Goal: Contribute content

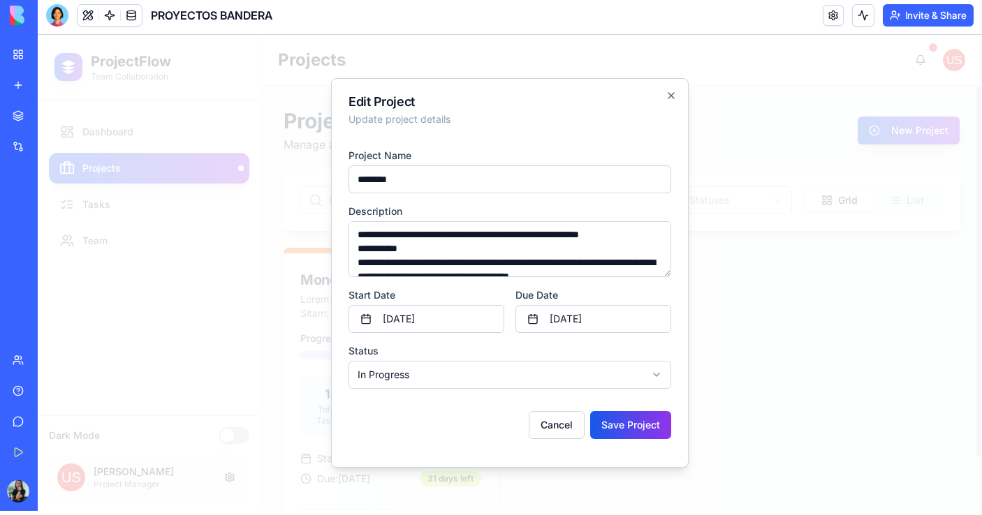
scroll to position [328, 0]
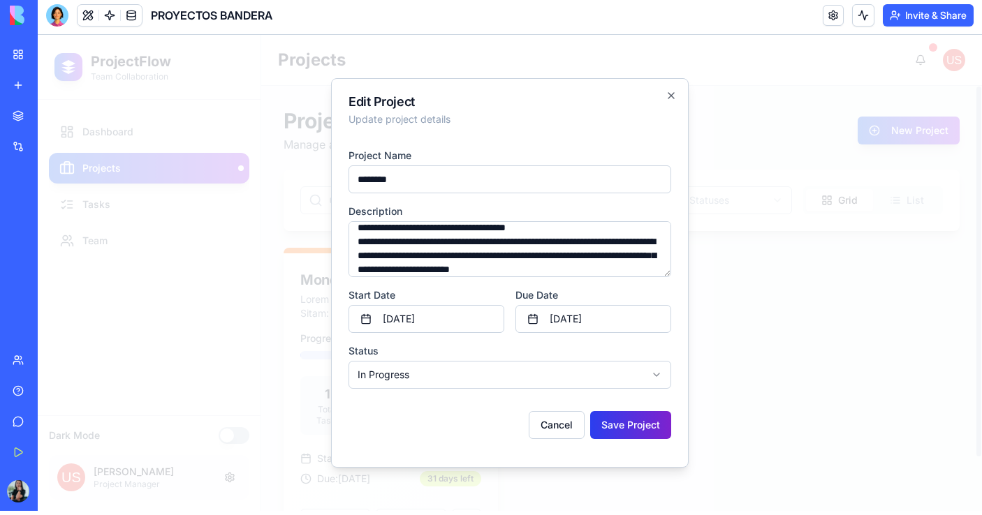
click at [627, 427] on button "Save Project" at bounding box center [630, 425] width 81 height 28
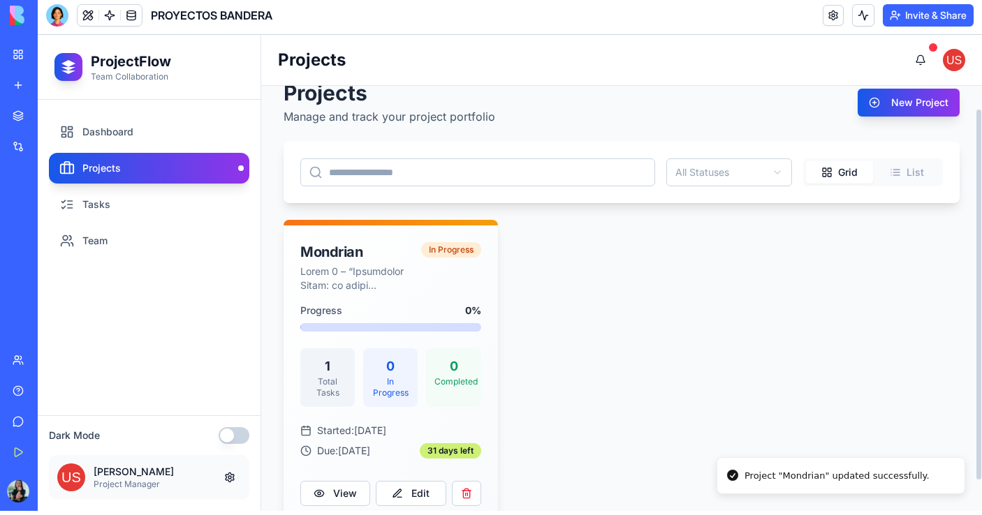
scroll to position [29, 0]
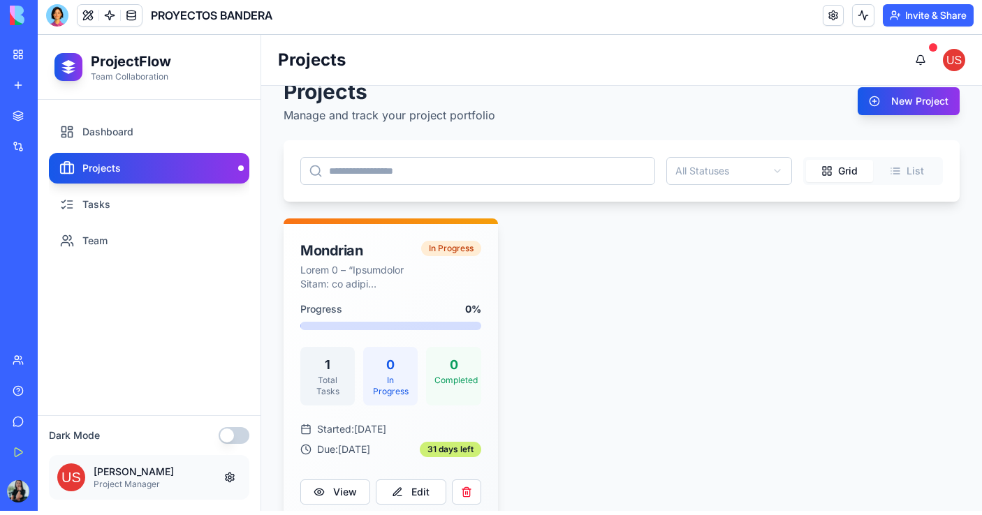
click at [49, 56] on div "My Workspace" at bounding box center [43, 54] width 18 height 14
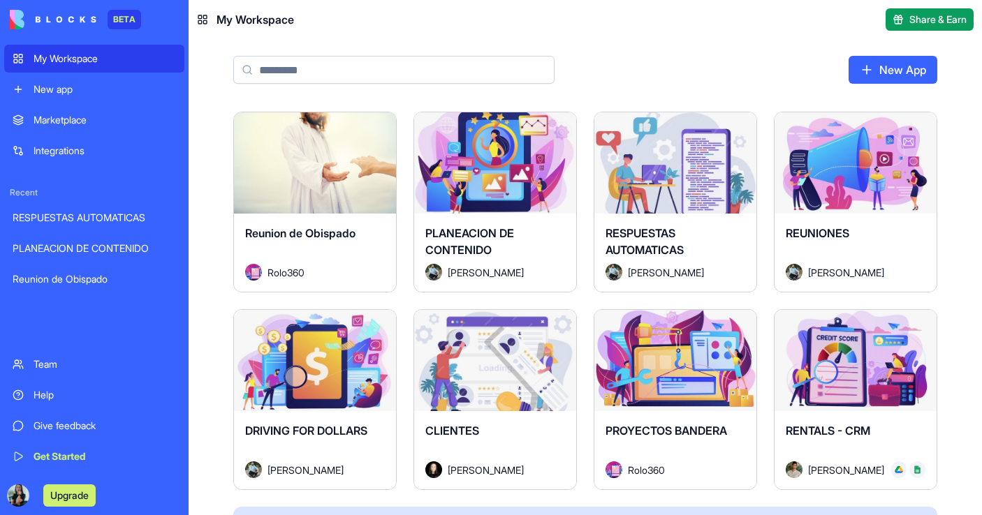
click at [524, 265] on span "[PERSON_NAME]" at bounding box center [486, 272] width 76 height 15
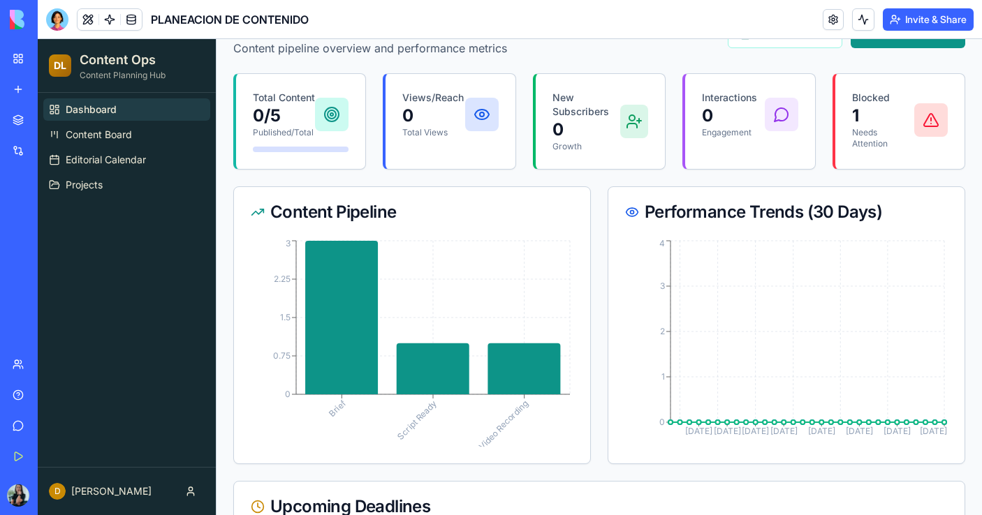
scroll to position [71, 0]
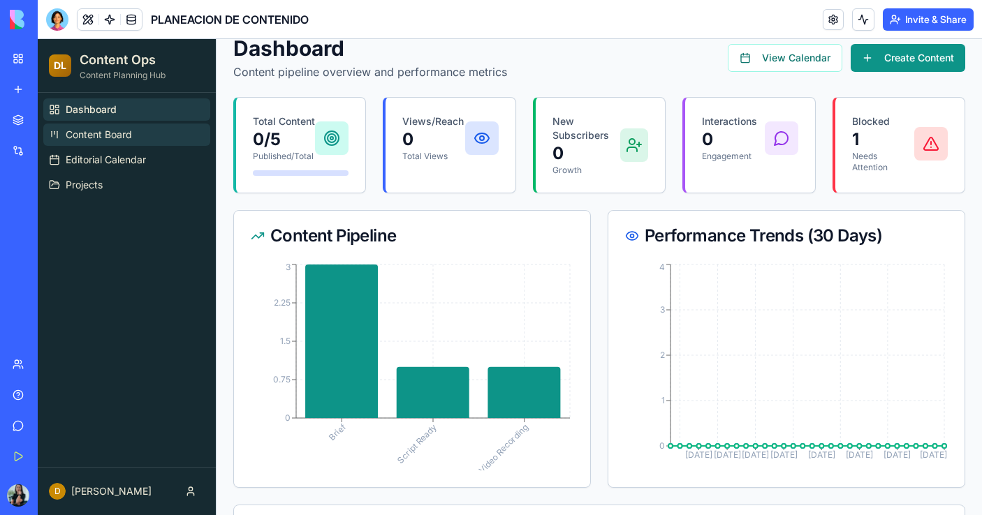
click at [165, 135] on link "Content Board" at bounding box center [126, 135] width 167 height 22
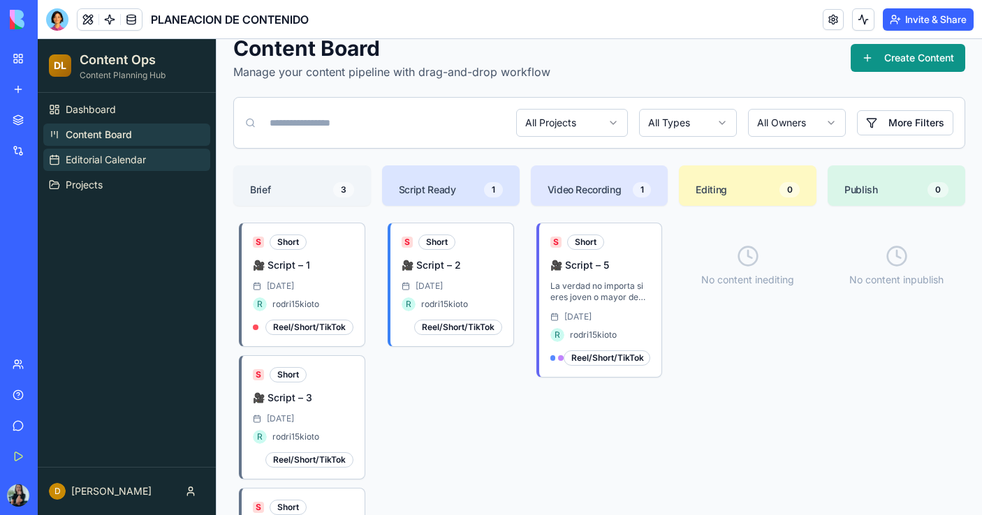
click at [152, 158] on link "Editorial Calendar" at bounding box center [126, 160] width 167 height 22
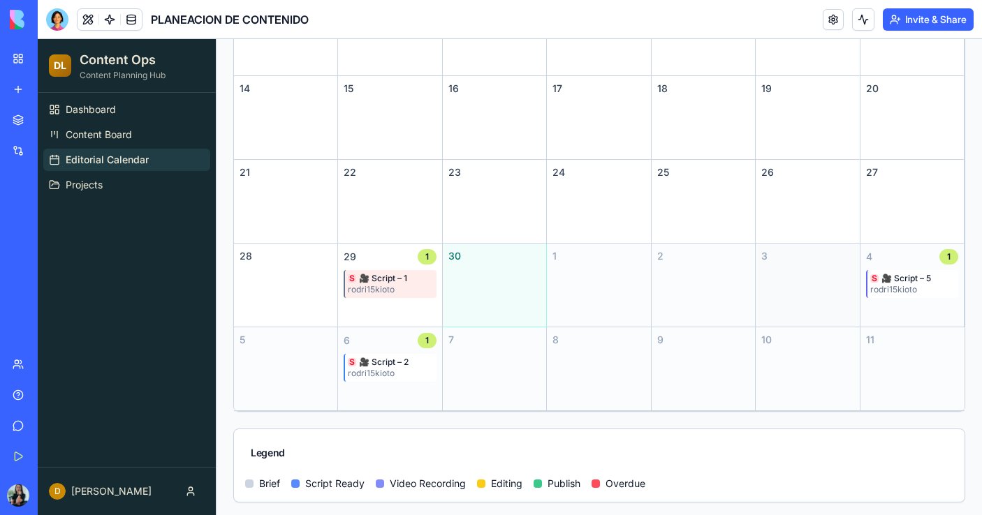
scroll to position [365, 0]
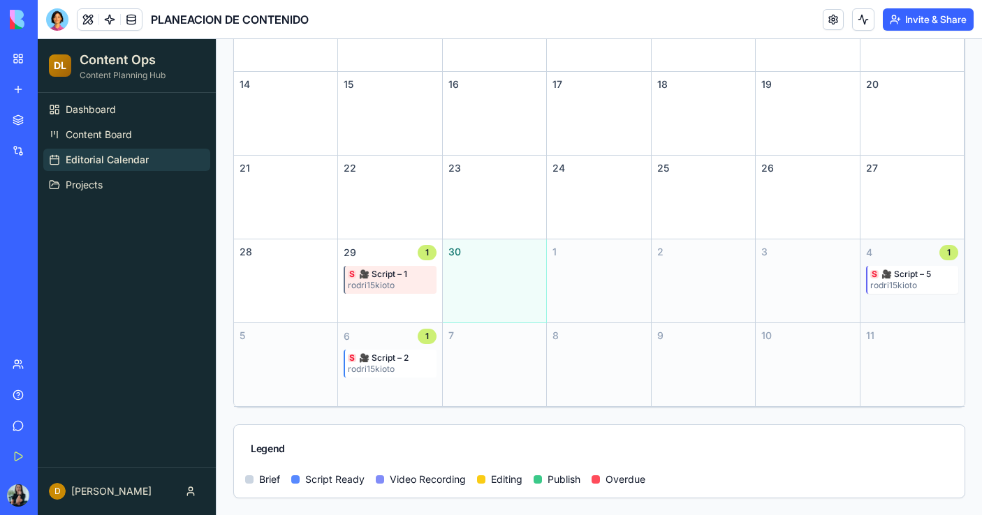
click at [893, 274] on span "🎥 Script – 5" at bounding box center [906, 274] width 50 height 11
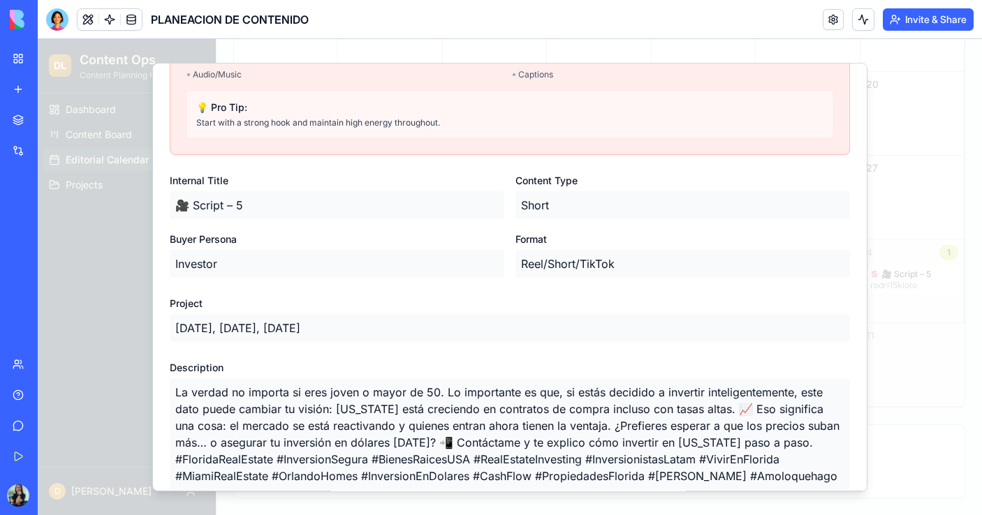
scroll to position [95, 0]
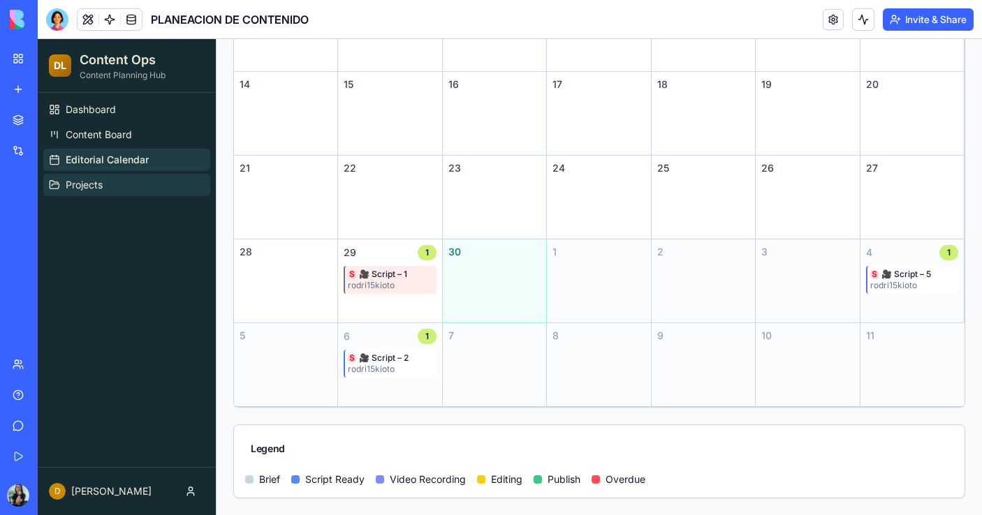
click at [91, 184] on span "Projects" at bounding box center [84, 185] width 37 height 14
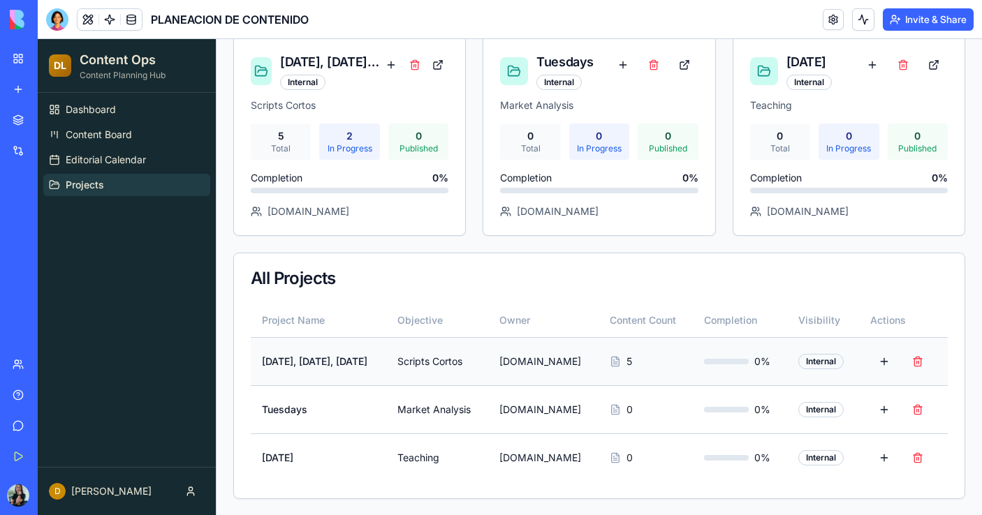
click at [360, 367] on td "[DATE], [DATE], [DATE]" at bounding box center [318, 361] width 135 height 48
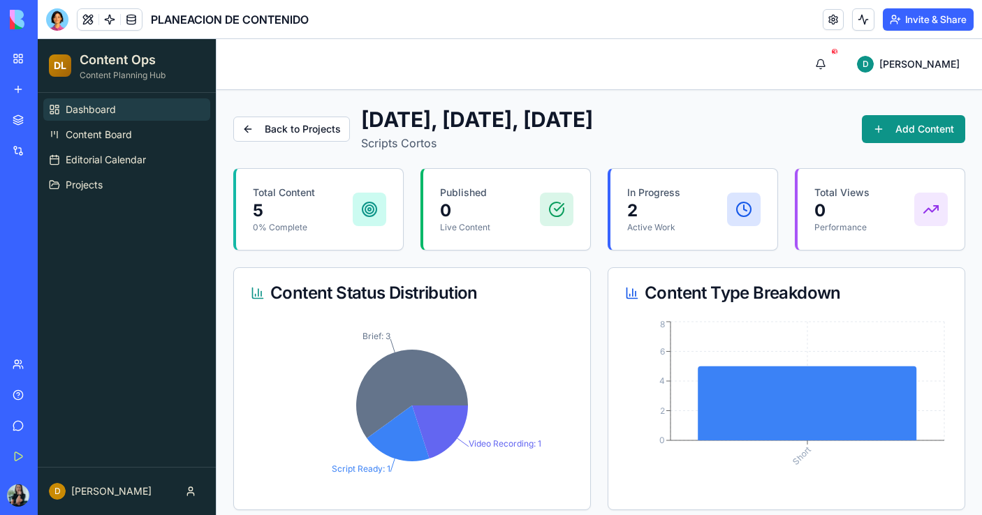
click at [106, 112] on span "Dashboard" at bounding box center [91, 110] width 50 height 14
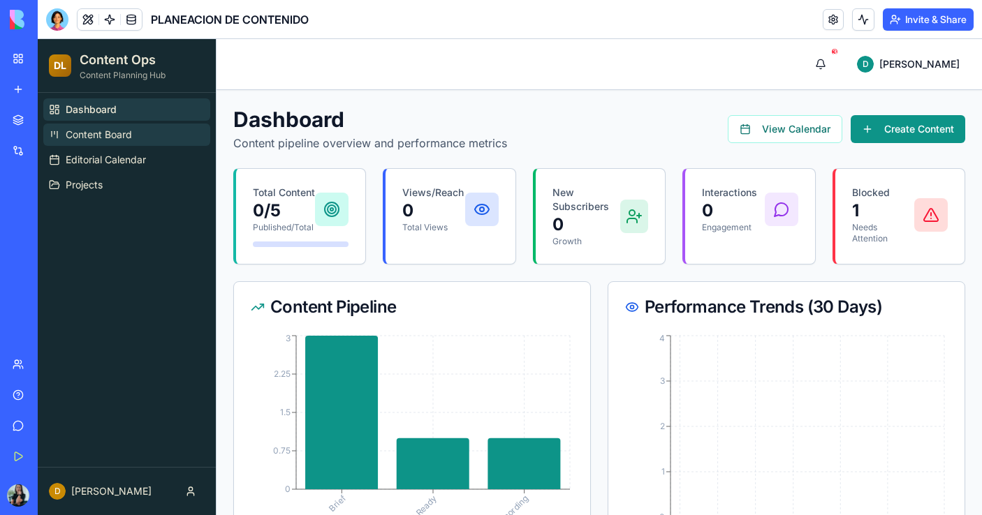
click at [111, 133] on span "Content Board" at bounding box center [99, 135] width 66 height 14
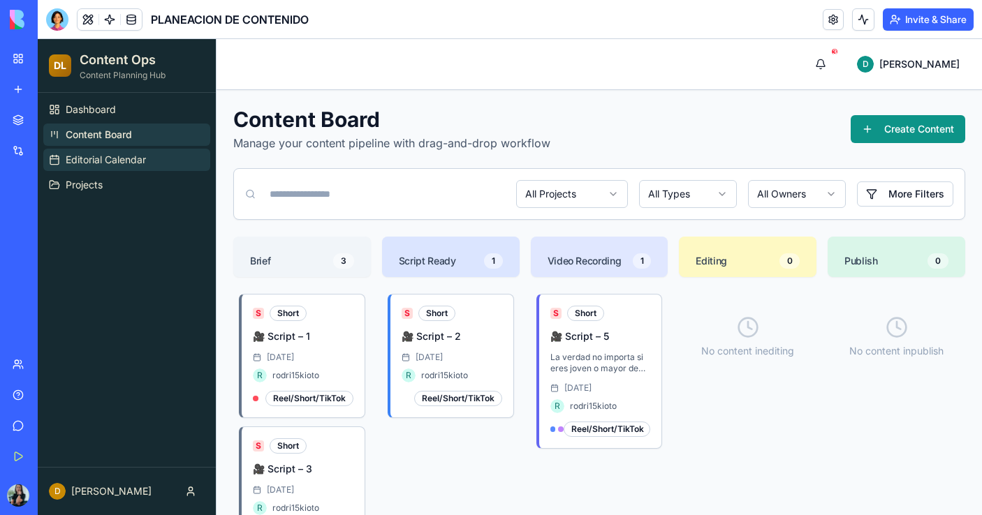
click at [118, 168] on link "Editorial Calendar" at bounding box center [126, 160] width 167 height 22
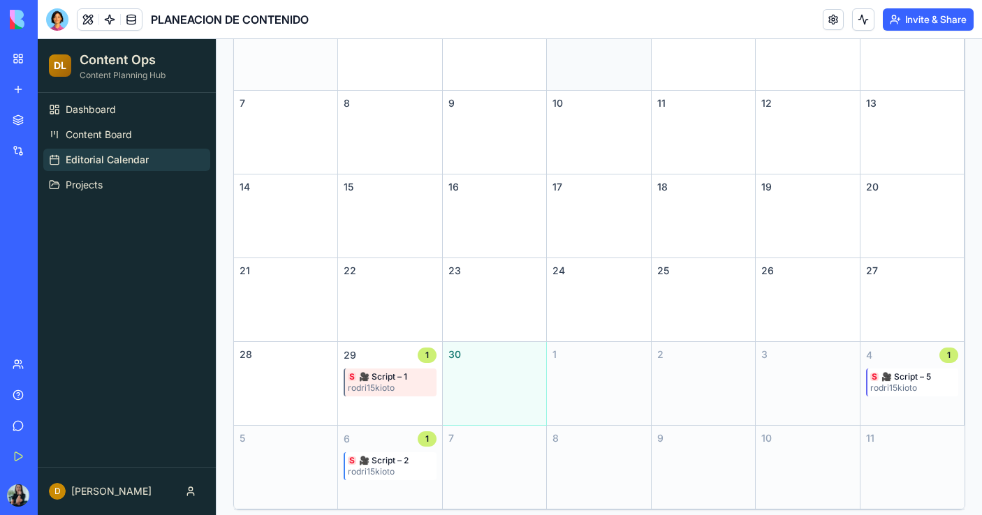
scroll to position [365, 0]
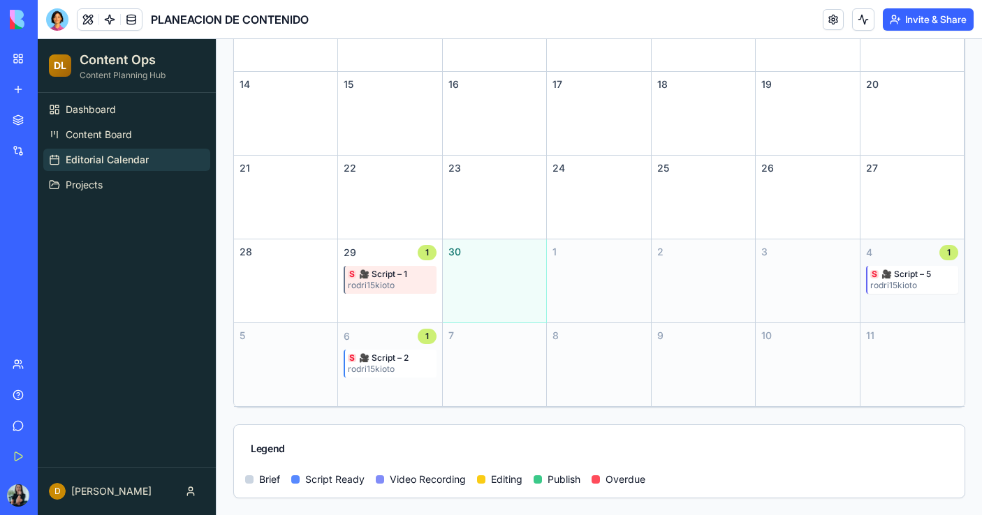
click at [893, 283] on div "rodri15kioto" at bounding box center [912, 285] width 85 height 11
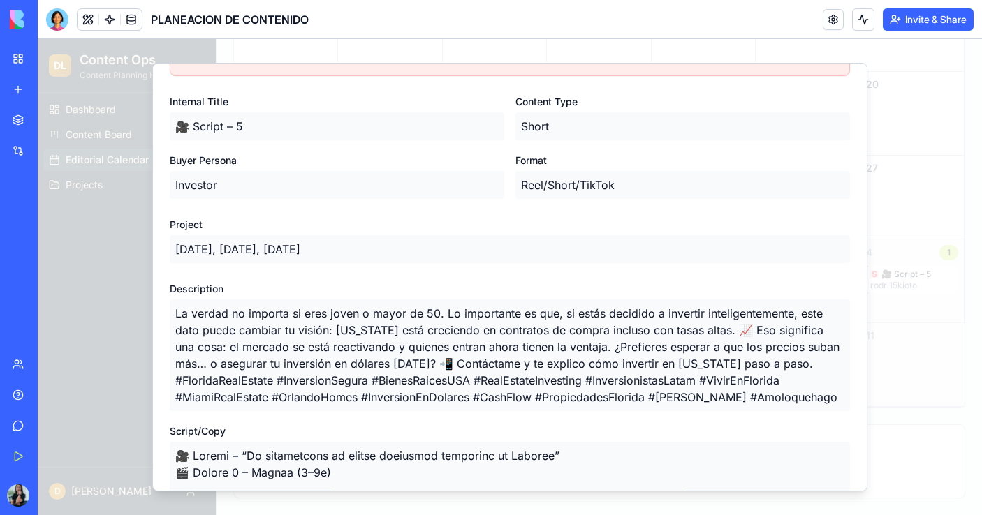
scroll to position [0, 0]
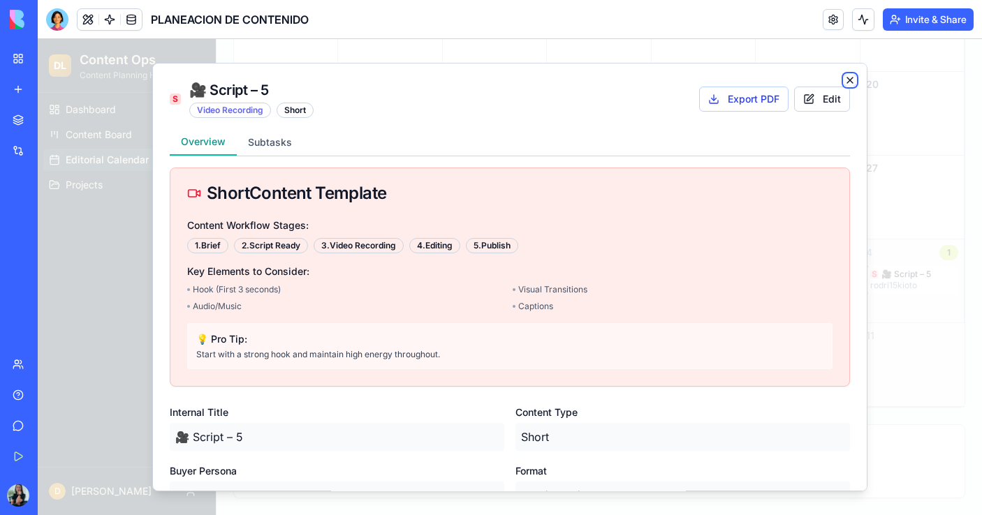
click at [853, 79] on icon "button" at bounding box center [849, 80] width 11 height 11
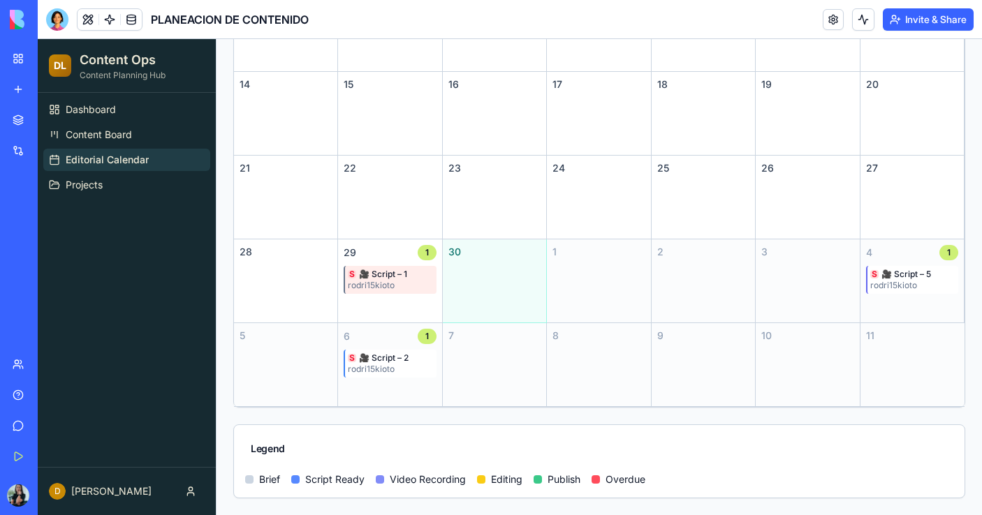
click at [52, 64] on div "My Workspace" at bounding box center [43, 59] width 18 height 14
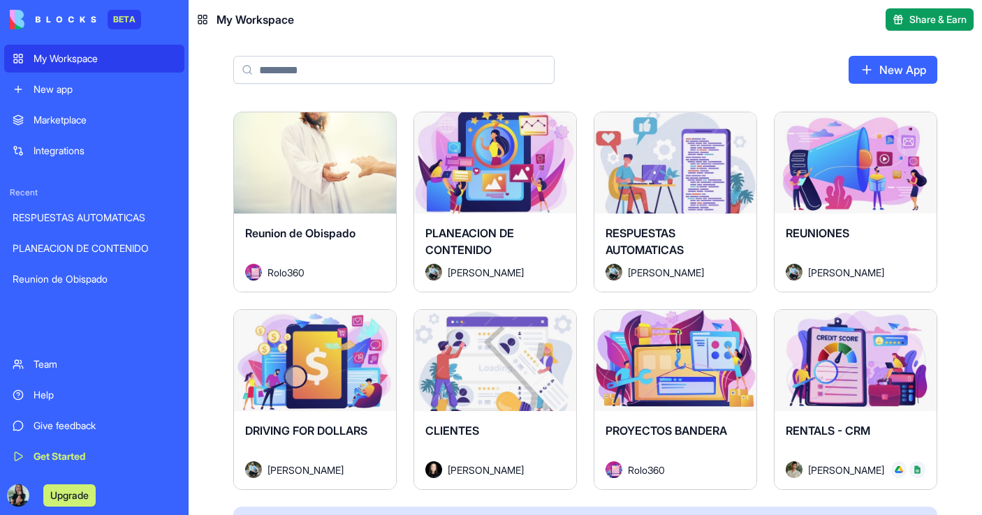
click at [892, 226] on div "REUNIONES" at bounding box center [856, 244] width 140 height 39
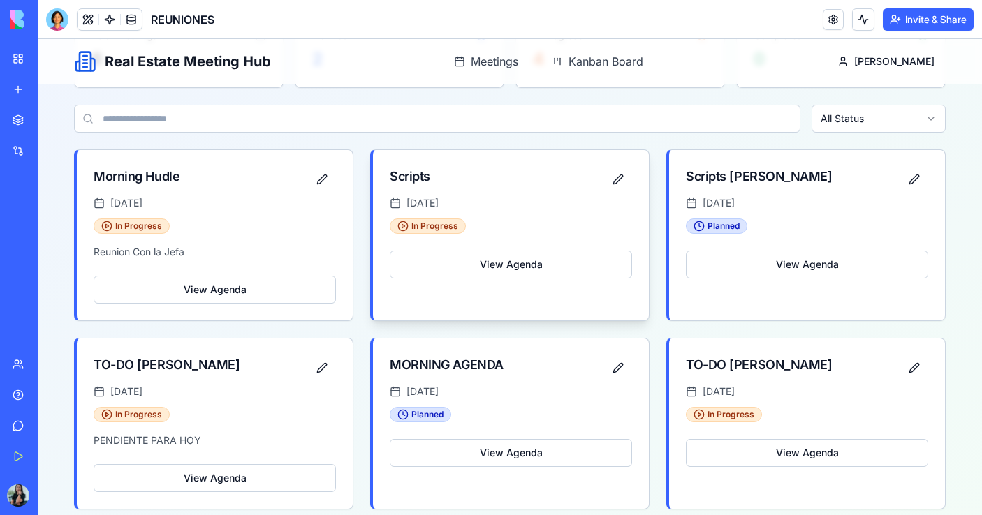
scroll to position [146, 0]
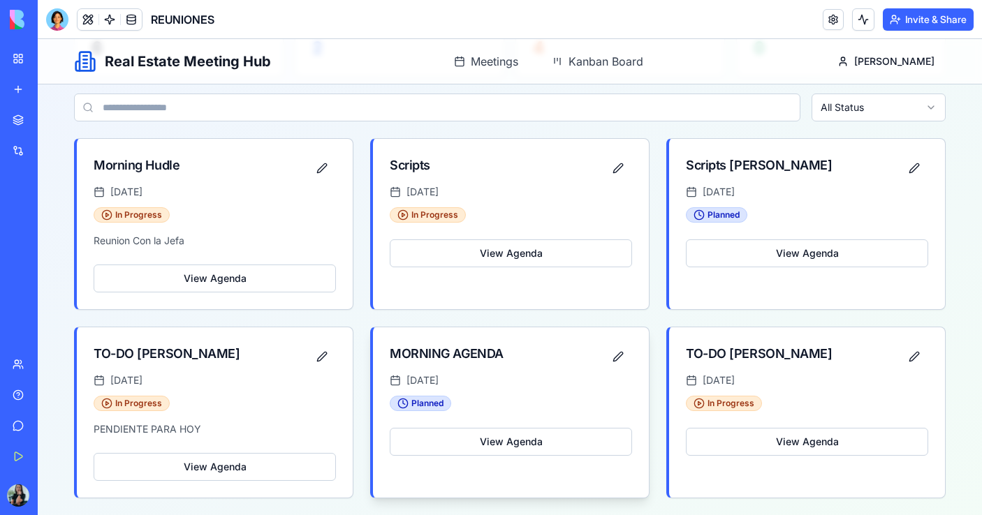
click at [554, 360] on div "MORNING AGENDA" at bounding box center [511, 356] width 242 height 25
click at [487, 357] on div "MORNING AGENDA" at bounding box center [447, 354] width 114 height 20
click at [498, 438] on button "View Agenda" at bounding box center [511, 442] width 242 height 28
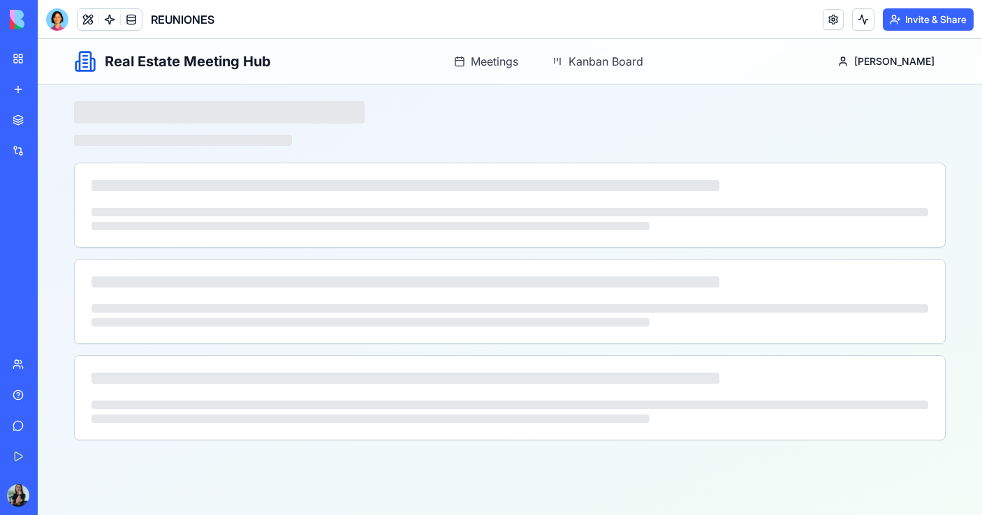
scroll to position [0, 0]
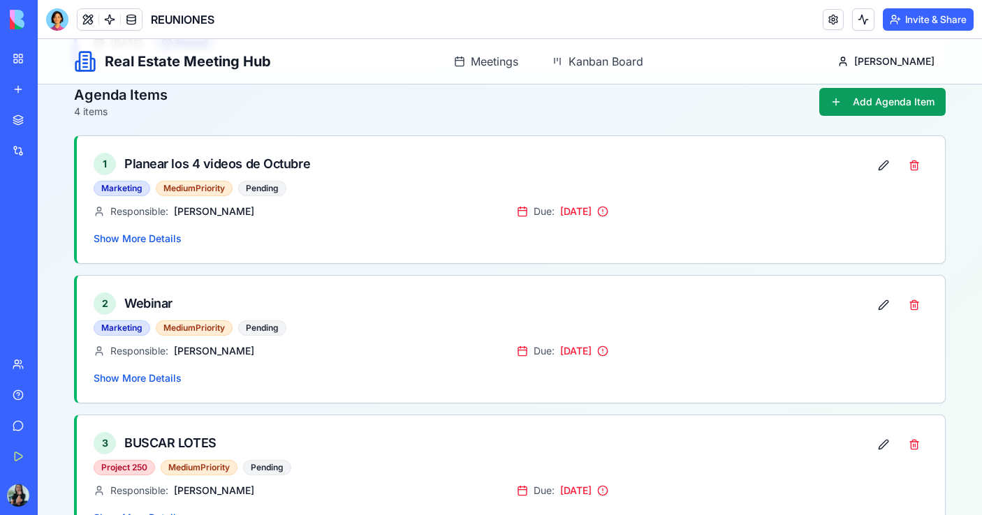
scroll to position [156, 0]
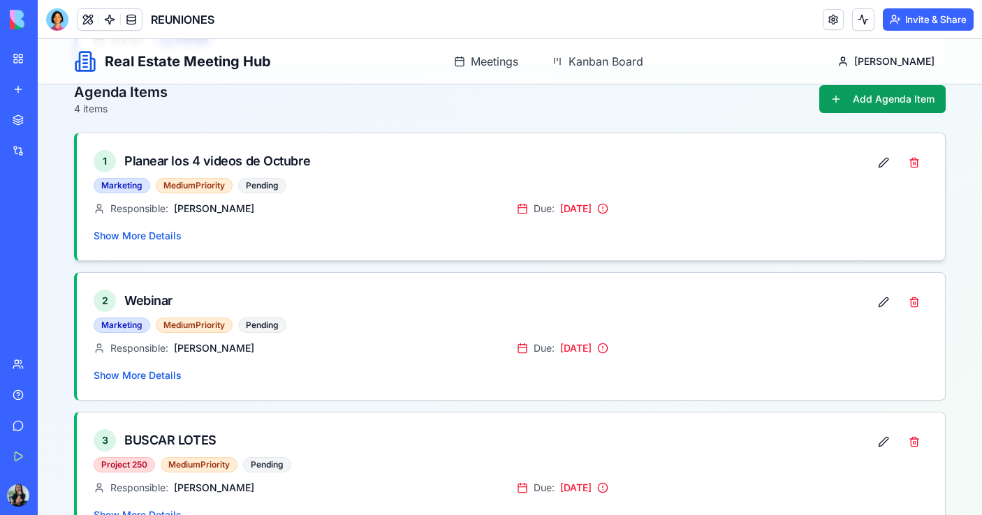
click at [321, 196] on div "1 Planear los 4 videos de Octubre Marketing Medium Priority Pending" at bounding box center [511, 167] width 868 height 68
click at [166, 177] on div "1 Planear los 4 videos de Octubre Marketing Medium Priority Pending" at bounding box center [482, 171] width 776 height 43
click at [141, 237] on button "Show More Details" at bounding box center [138, 236] width 88 height 14
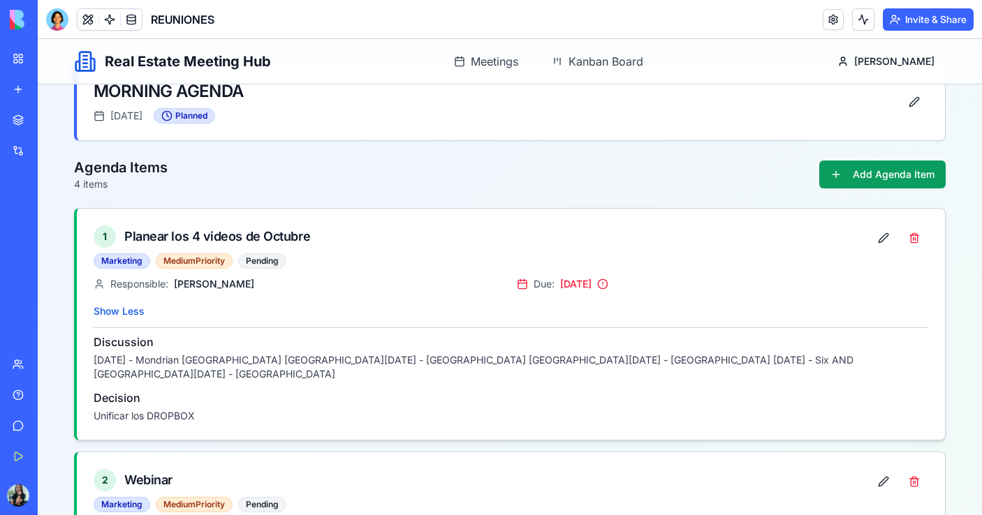
scroll to position [0, 0]
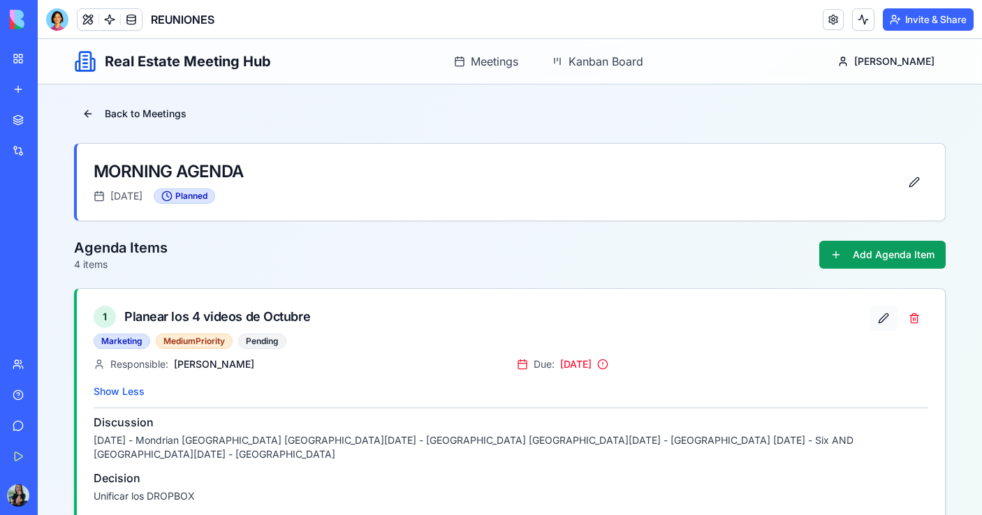
click at [884, 323] on button at bounding box center [884, 318] width 28 height 25
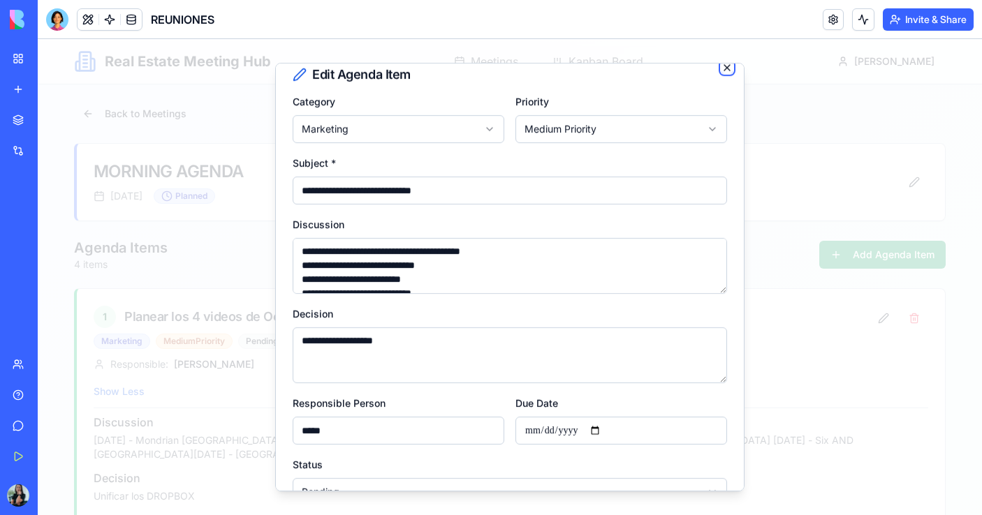
click at [727, 71] on icon "button" at bounding box center [726, 67] width 11 height 11
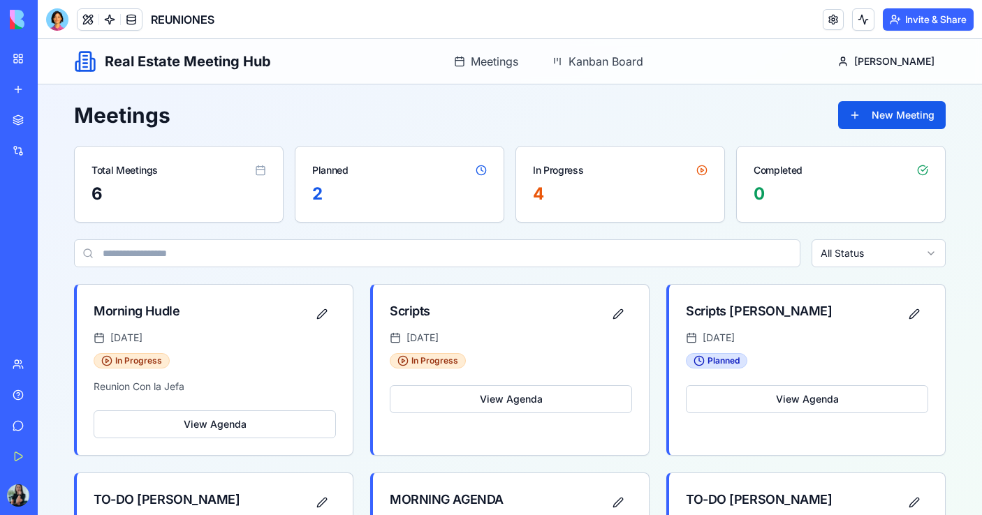
scroll to position [146, 0]
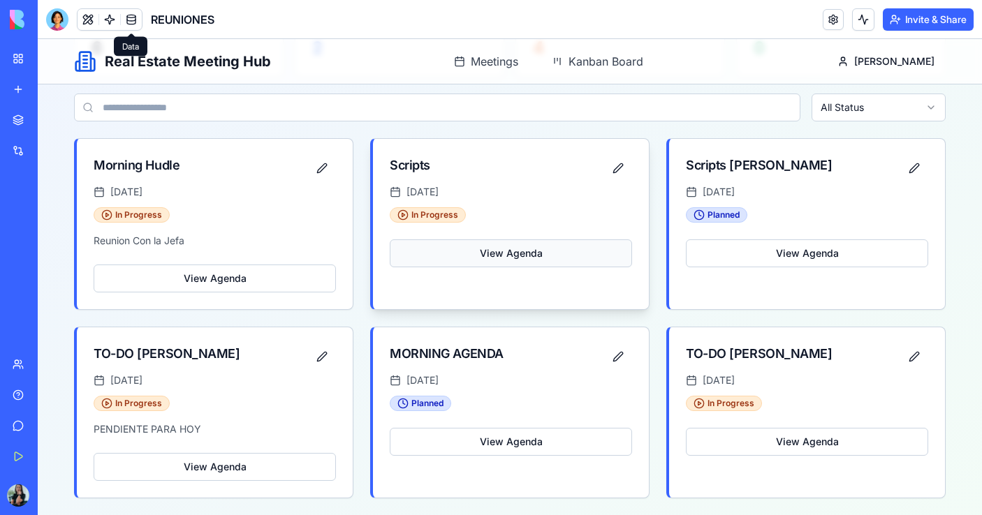
click at [474, 263] on button "View Agenda" at bounding box center [511, 254] width 242 height 28
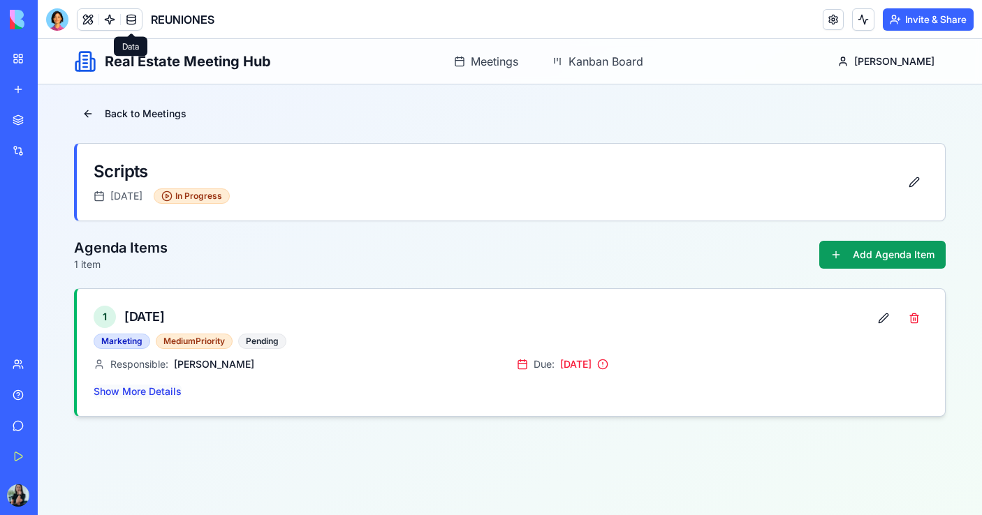
click at [149, 390] on button "Show More Details" at bounding box center [138, 392] width 88 height 14
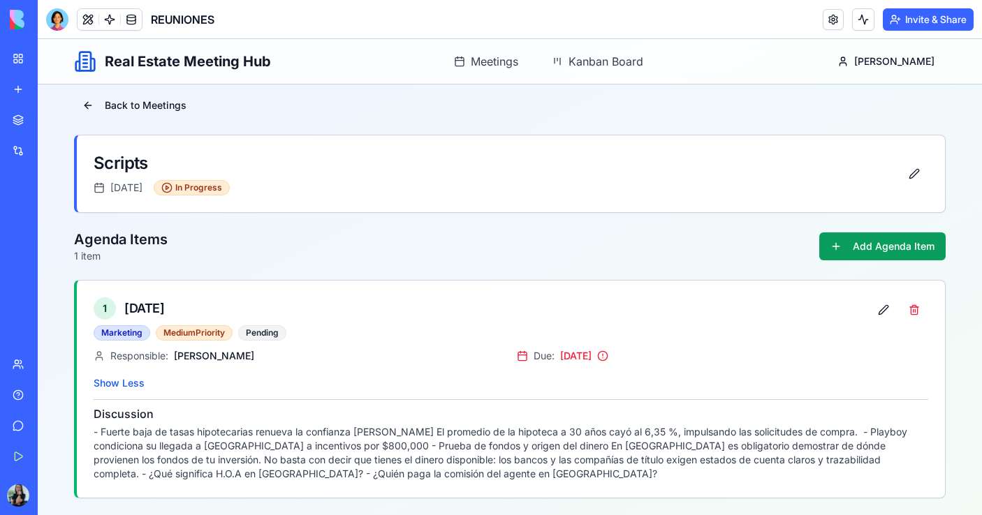
scroll to position [146, 0]
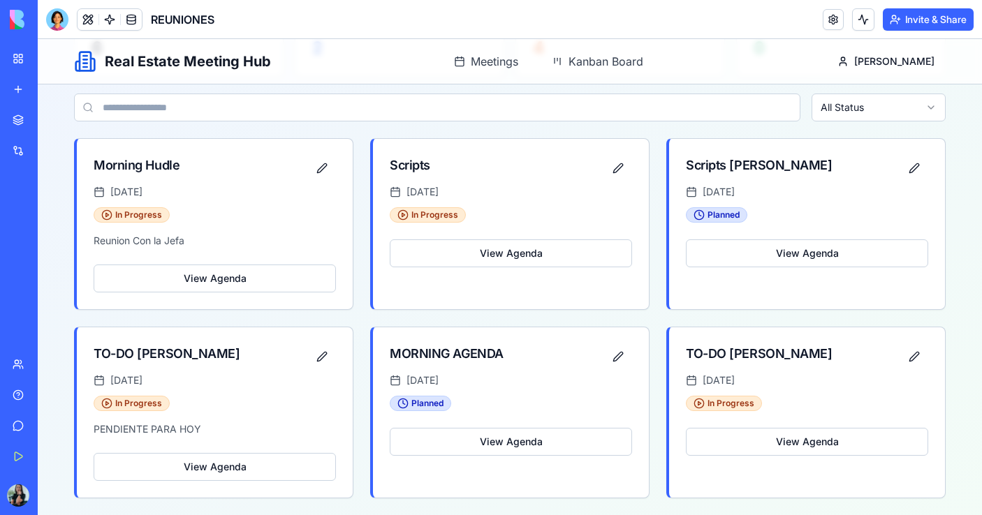
click at [198, 108] on input at bounding box center [437, 108] width 726 height 28
click at [94, 15] on button at bounding box center [88, 19] width 21 height 21
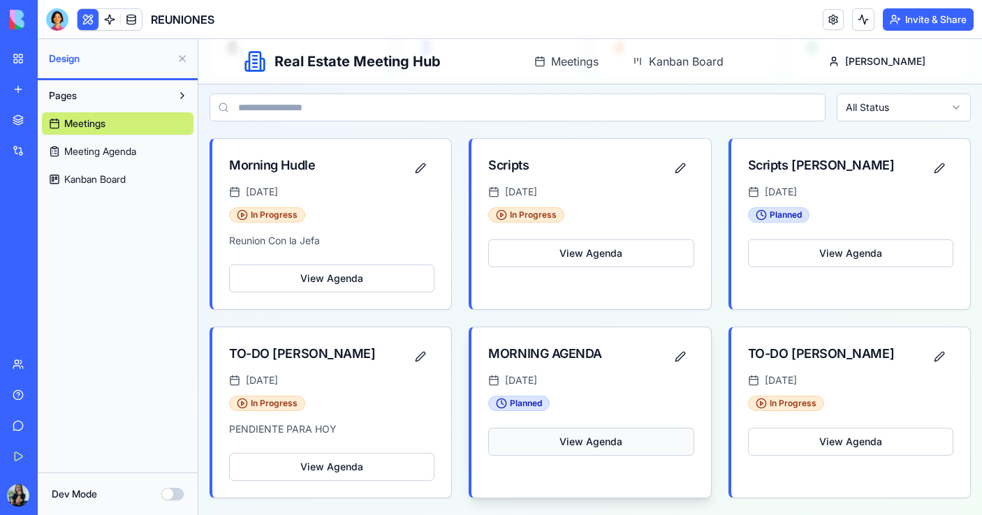
click at [599, 443] on button "View Agenda" at bounding box center [590, 442] width 205 height 28
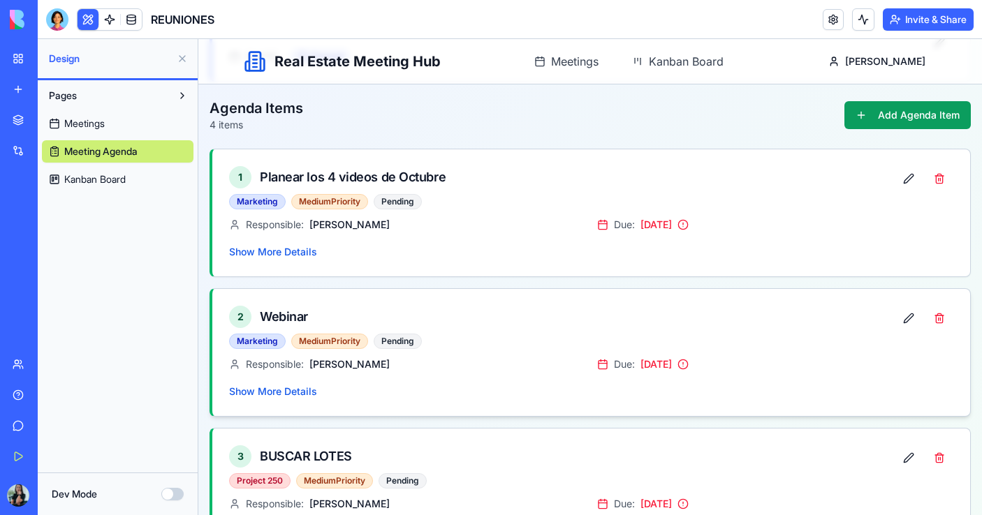
scroll to position [135, 0]
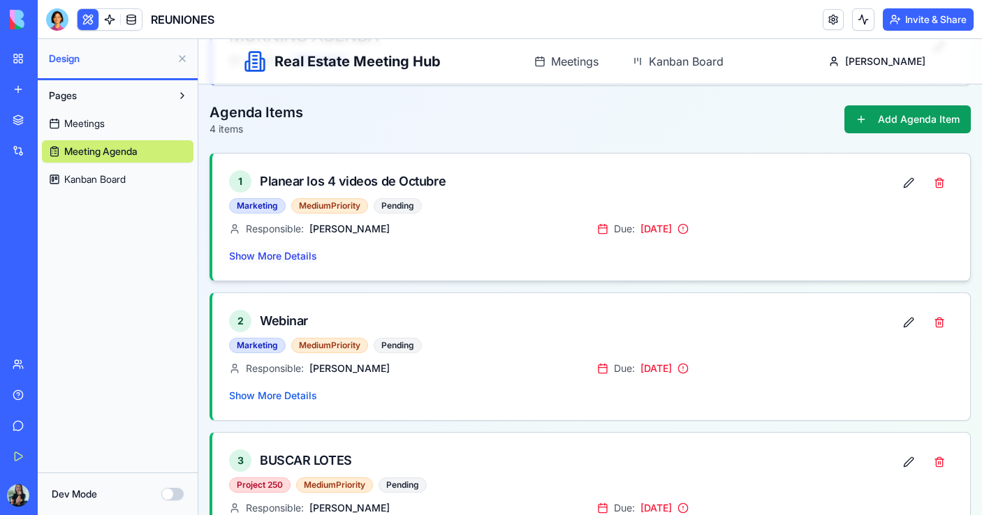
click at [270, 260] on button "Show More Details" at bounding box center [273, 256] width 88 height 14
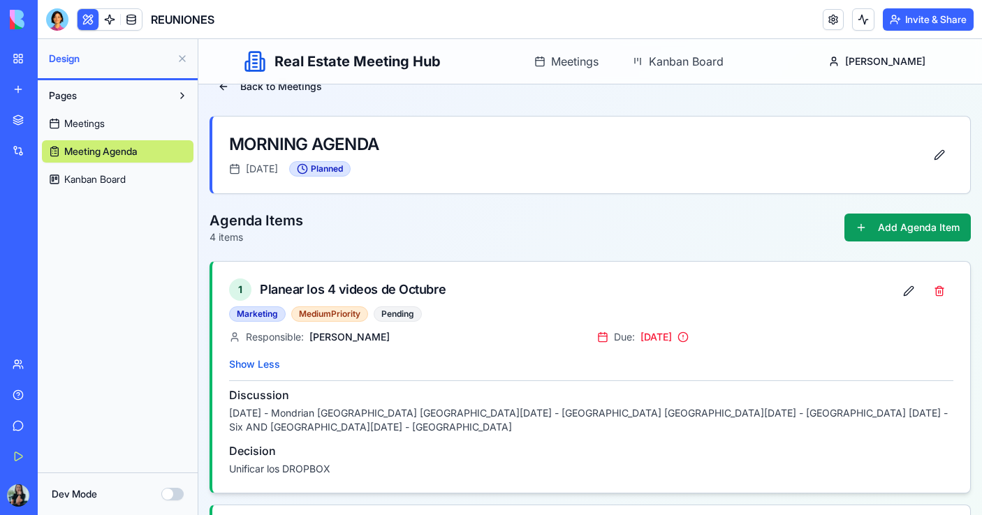
scroll to position [32, 0]
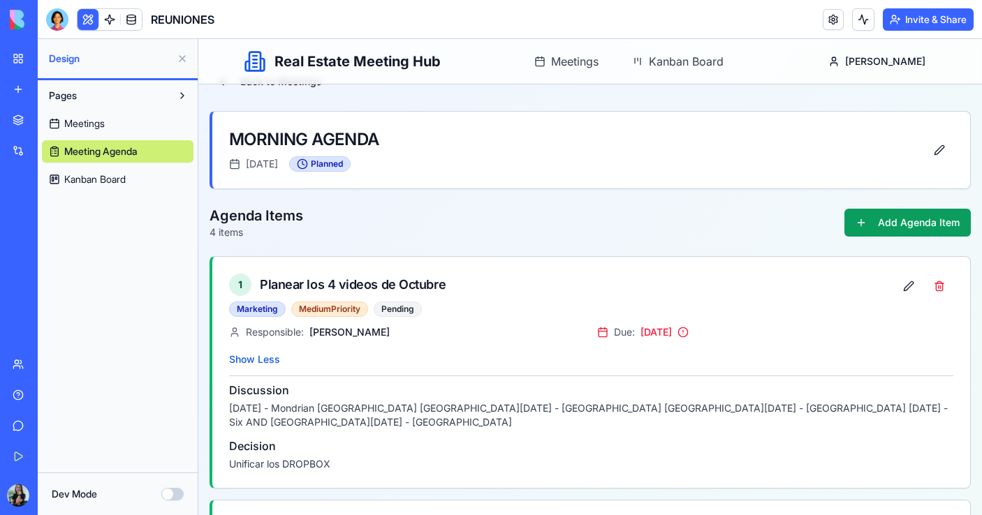
click at [52, 57] on div "My Workspace" at bounding box center [43, 59] width 18 height 14
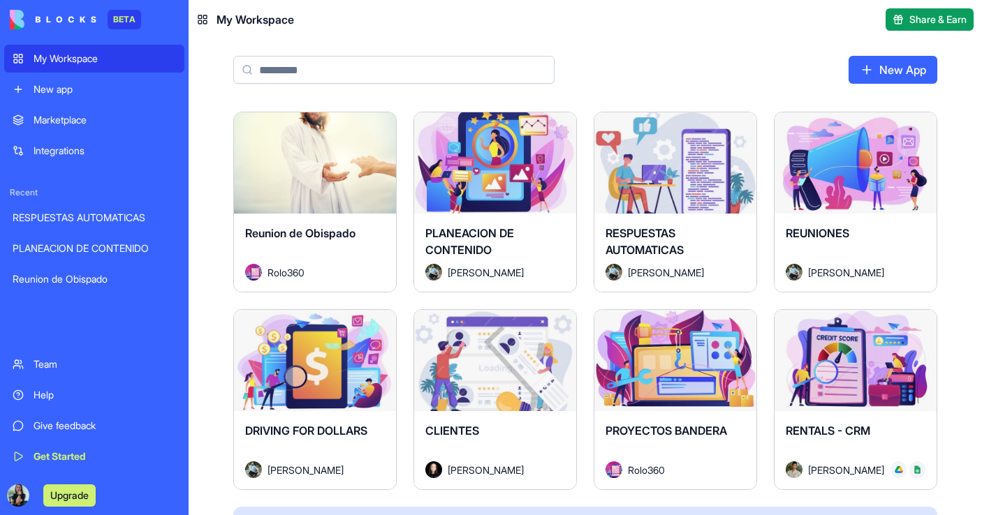
click at [525, 229] on div "PLANEACION DE CONTENIDO" at bounding box center [495, 244] width 140 height 39
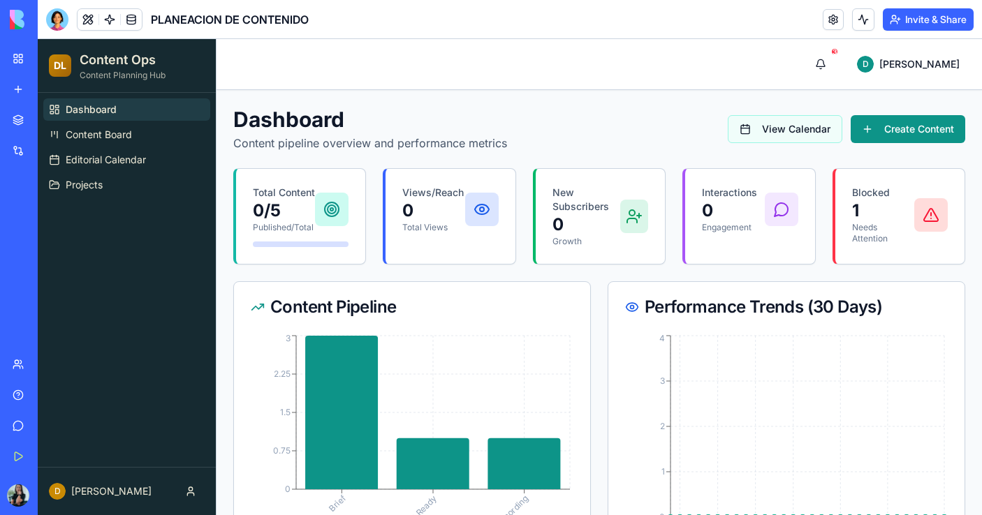
click at [790, 133] on button "View Calendar" at bounding box center [785, 129] width 115 height 28
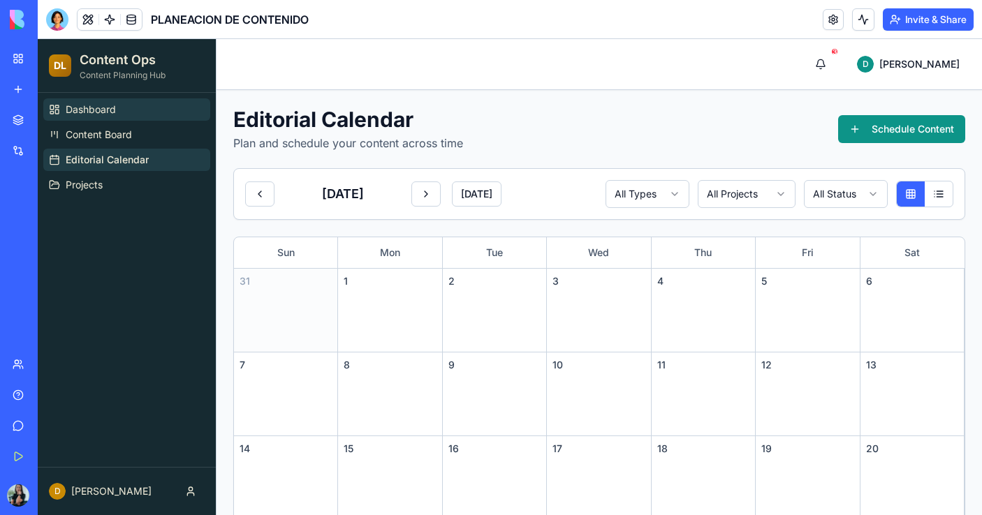
click at [147, 101] on link "Dashboard" at bounding box center [126, 109] width 167 height 22
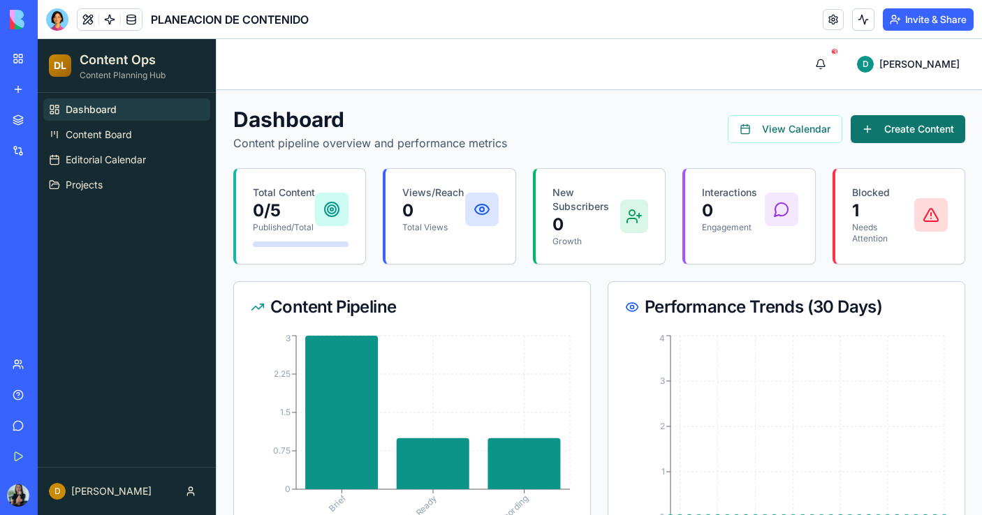
click at [935, 124] on button "Create Content" at bounding box center [908, 129] width 115 height 28
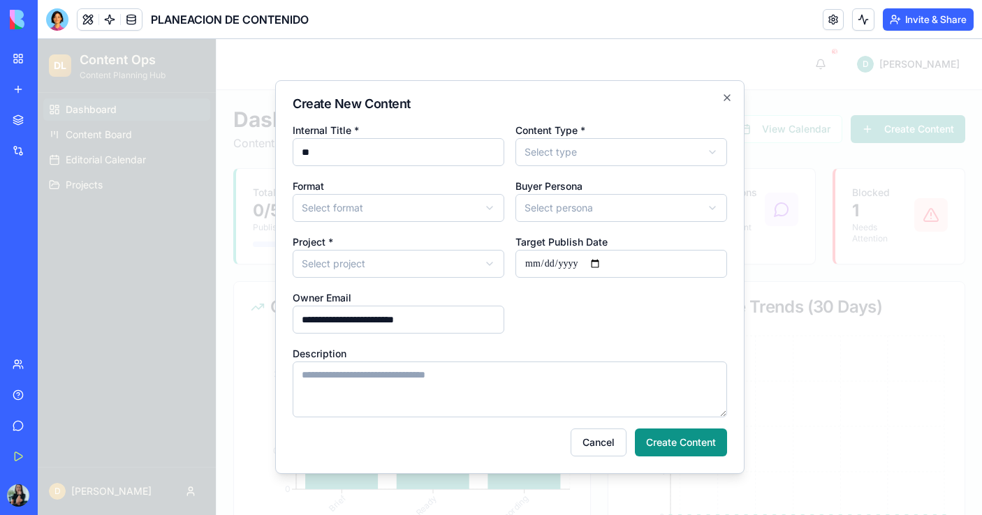
type input "*"
click at [435, 163] on input "Internal Title *" at bounding box center [399, 152] width 212 height 28
click at [722, 98] on icon "button" at bounding box center [726, 97] width 11 height 11
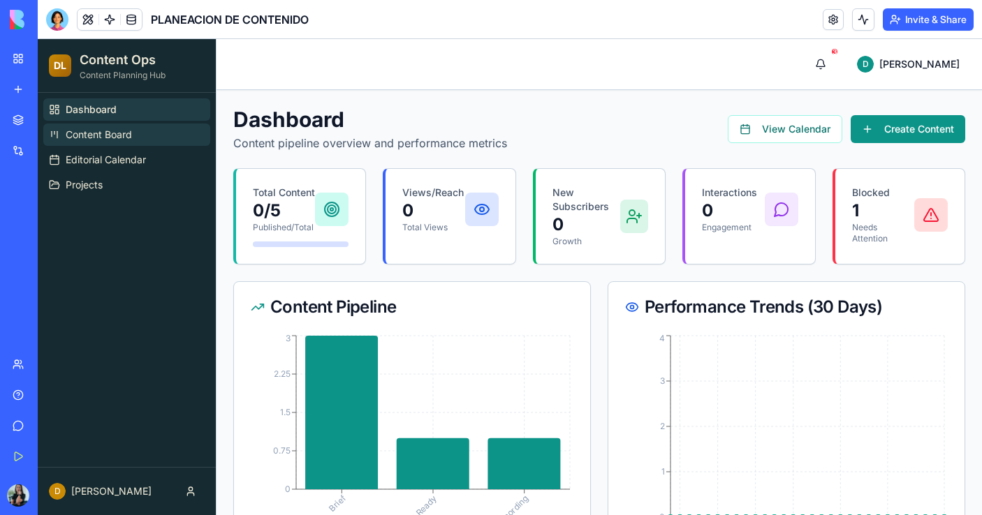
click at [76, 139] on span "Content Board" at bounding box center [99, 135] width 66 height 14
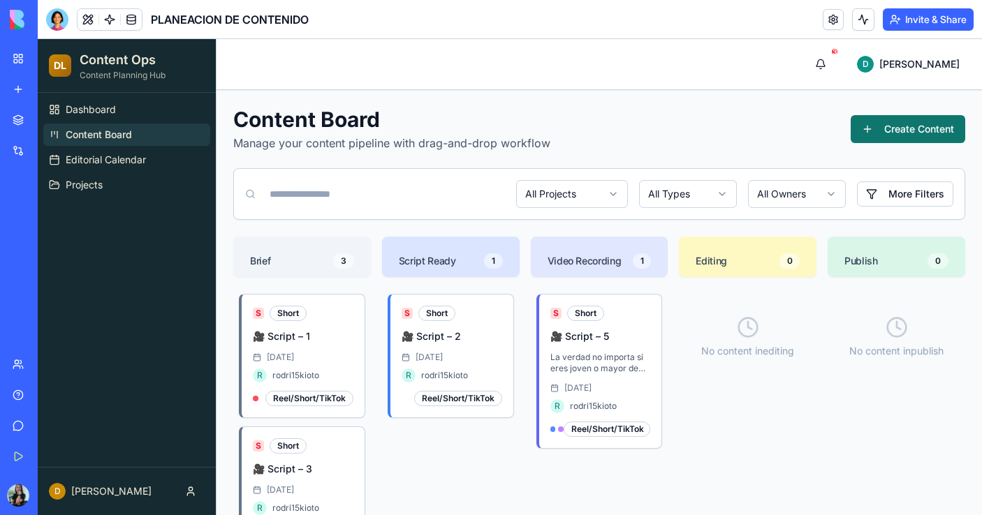
click at [918, 139] on button "Create Content" at bounding box center [908, 129] width 115 height 28
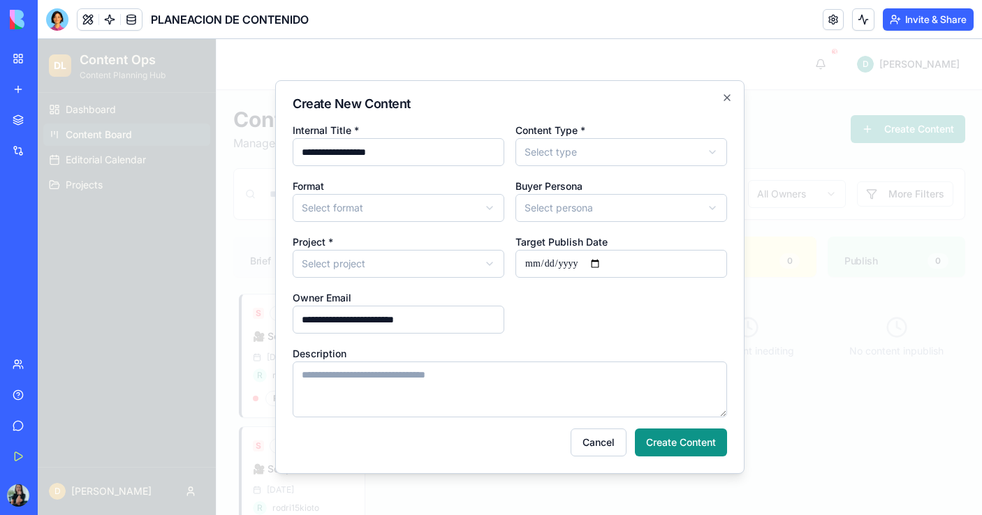
type input "**********"
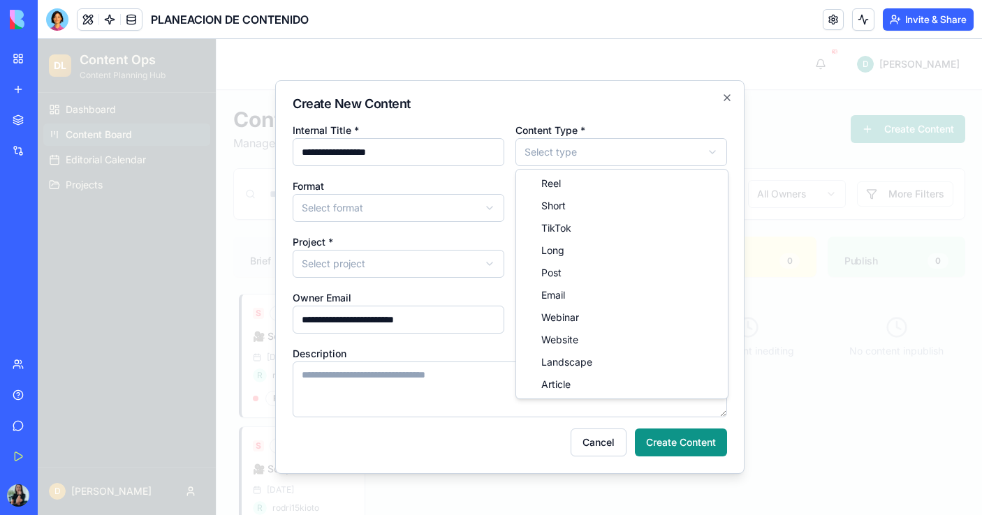
click at [685, 153] on body "**********" at bounding box center [510, 372] width 944 height 667
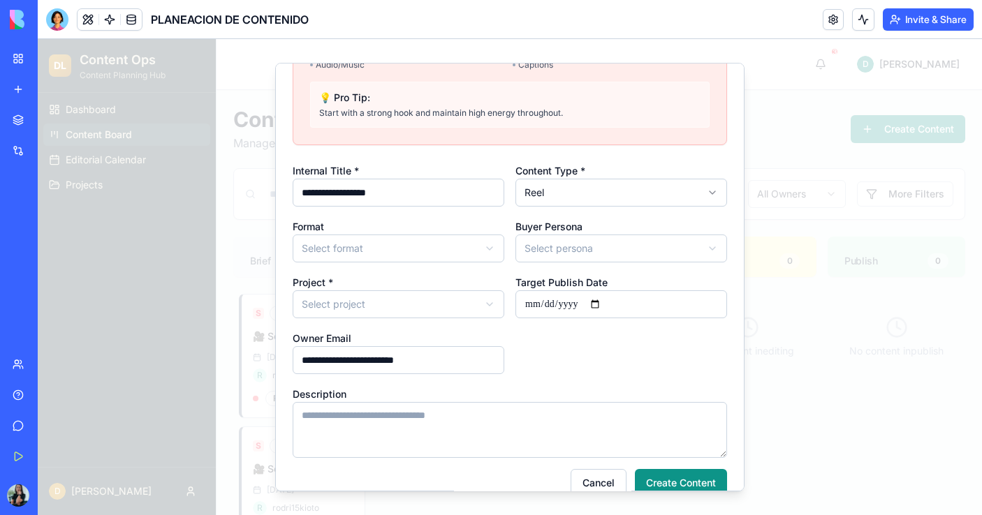
scroll to position [201, 0]
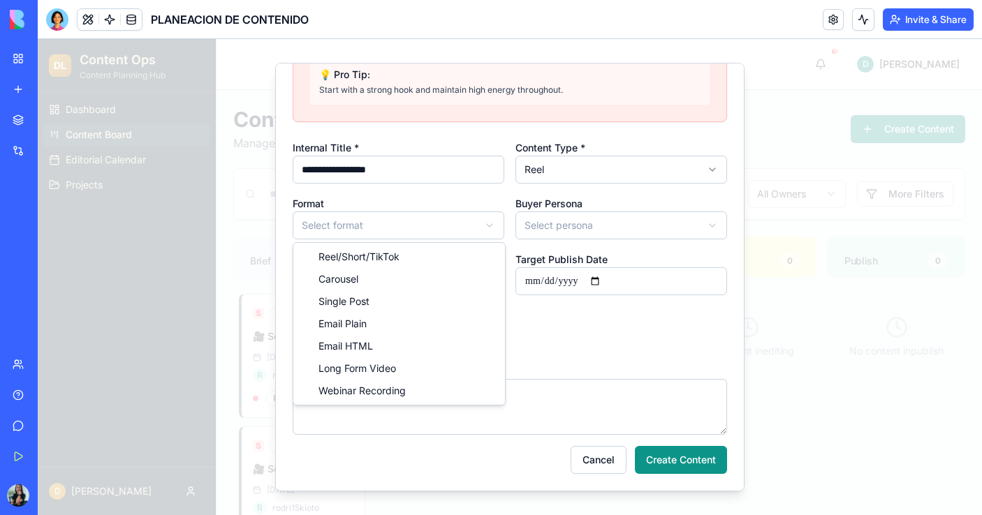
click at [429, 219] on body "DL Content Ops Content Planning Hub Dashboard Content Board Editorial Calendar …" at bounding box center [510, 372] width 944 height 667
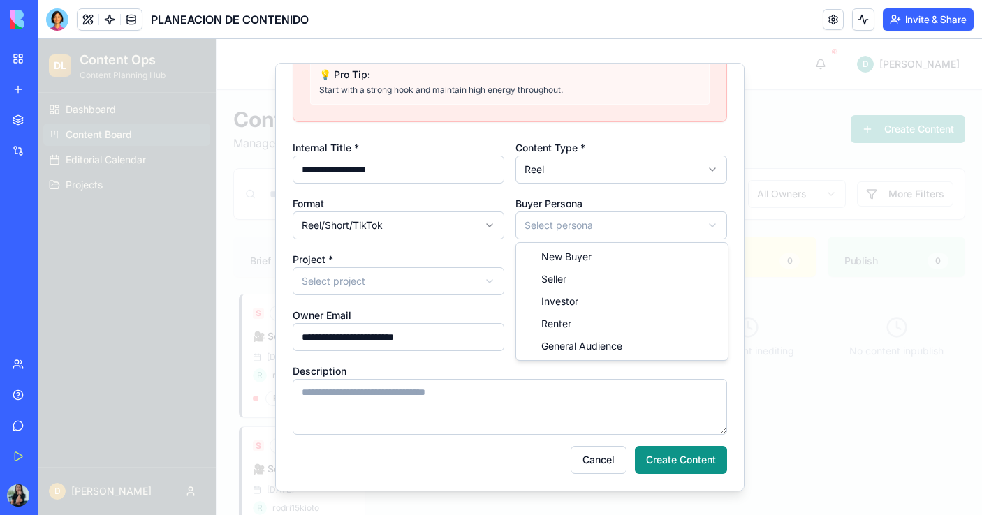
click at [629, 225] on body "DL Content Ops Content Planning Hub Dashboard Content Board Editorial Calendar …" at bounding box center [510, 372] width 944 height 667
click at [619, 228] on body "DL Content Ops Content Planning Hub Dashboard Content Board Editorial Calendar …" at bounding box center [510, 372] width 944 height 667
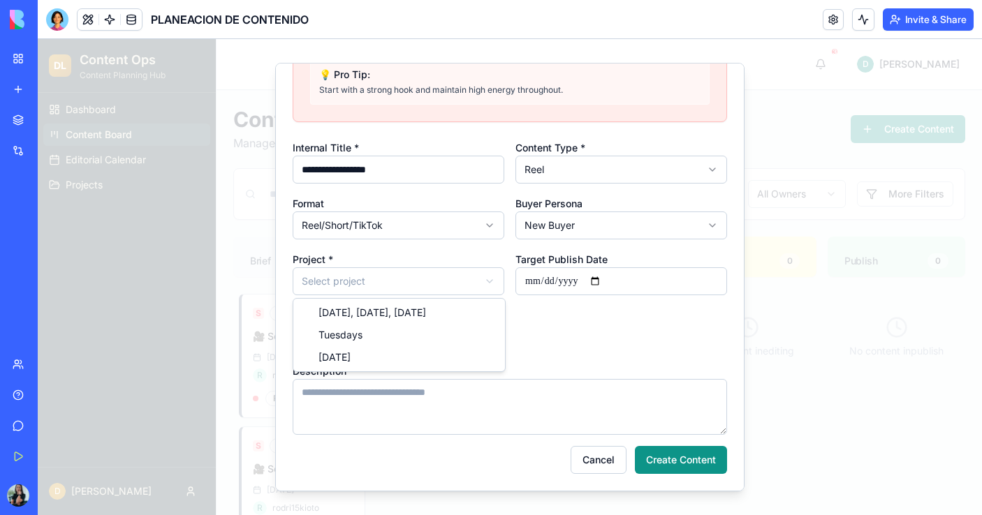
click at [402, 284] on body "DL Content Ops Content Planning Hub Dashboard Content Board Editorial Calendar …" at bounding box center [510, 372] width 944 height 667
click at [603, 274] on input "Target Publish Date" at bounding box center [621, 281] width 212 height 28
click at [582, 282] on input "Target Publish Date" at bounding box center [621, 281] width 212 height 28
click at [527, 280] on input "Target Publish Date" at bounding box center [621, 281] width 212 height 28
click at [608, 280] on input "Target Publish Date" at bounding box center [621, 281] width 212 height 28
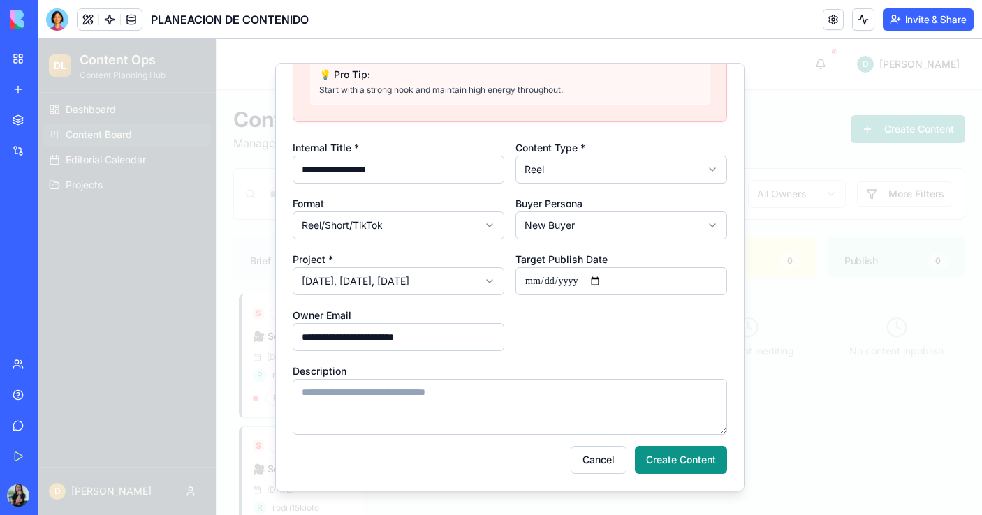
type input "**********"
click at [390, 403] on textarea "Description" at bounding box center [510, 407] width 434 height 56
click at [672, 469] on button "Create Content" at bounding box center [681, 460] width 92 height 28
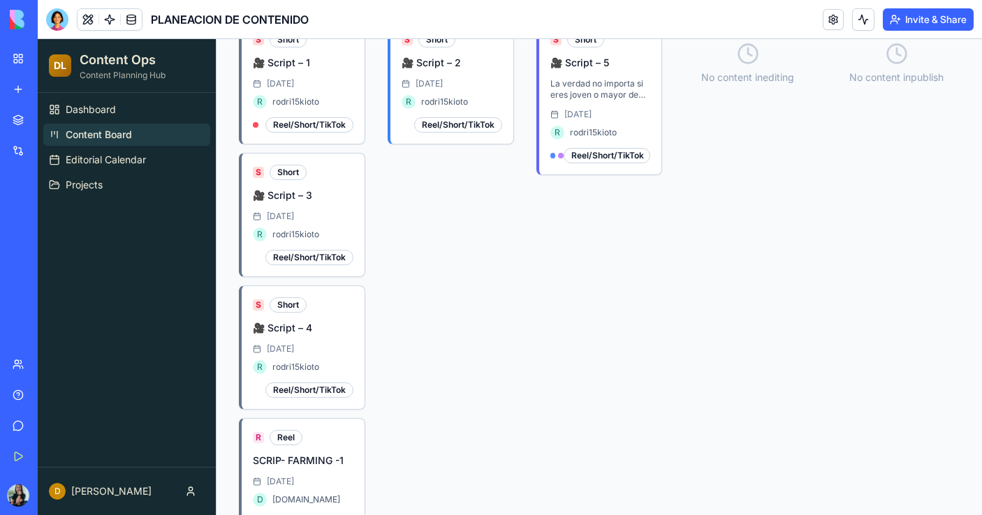
scroll to position [323, 0]
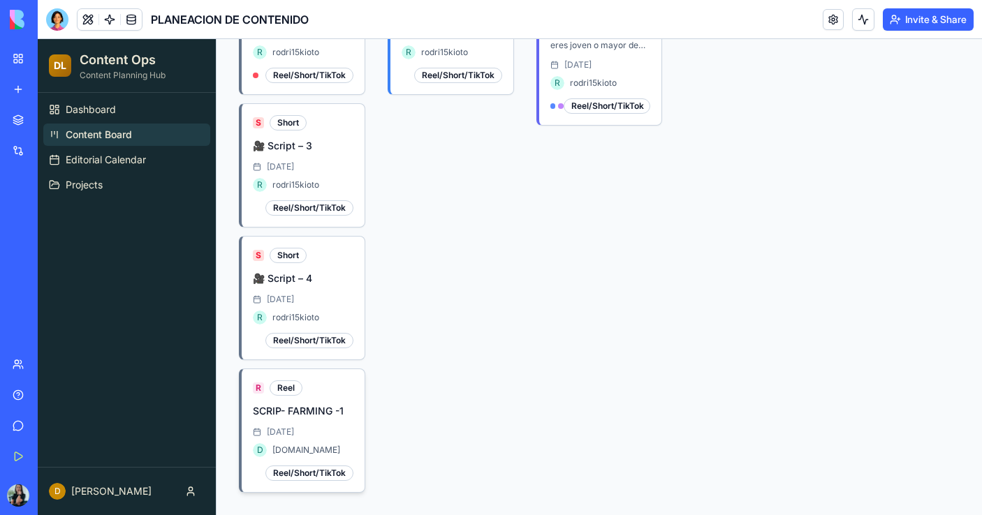
click at [330, 441] on div "[DATE] D [DOMAIN_NAME]" at bounding box center [303, 442] width 101 height 31
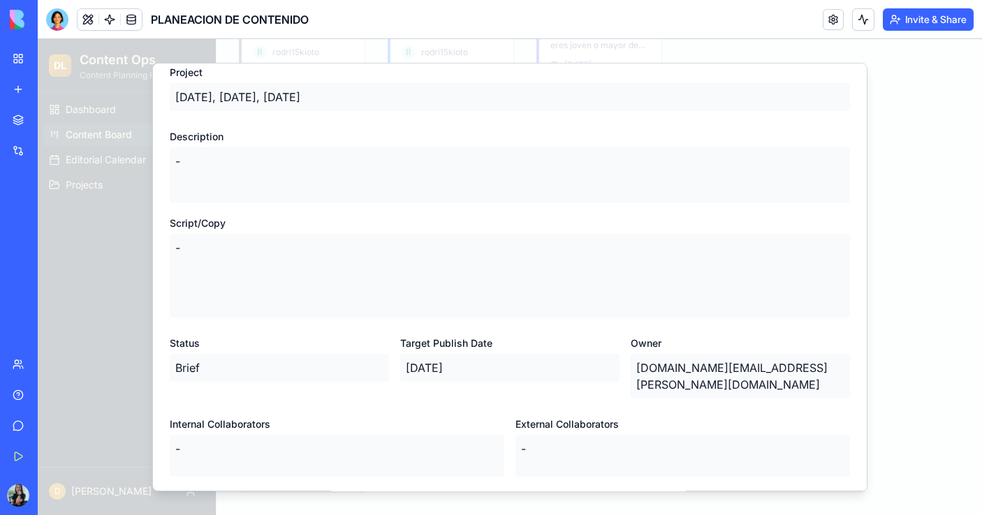
scroll to position [477, 0]
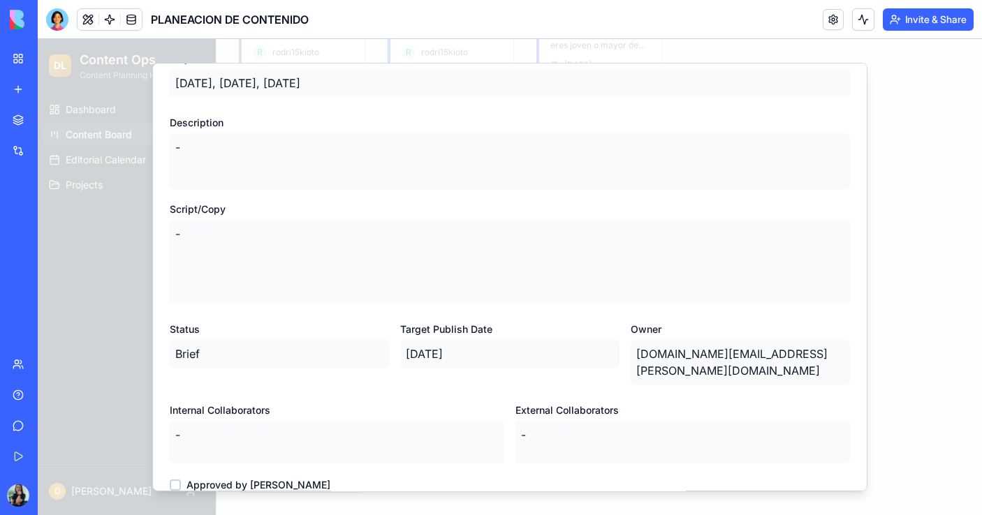
click at [349, 250] on p "-" at bounding box center [510, 262] width 680 height 84
click at [275, 231] on p "-" at bounding box center [510, 262] width 680 height 84
click at [272, 237] on p "-" at bounding box center [510, 262] width 680 height 84
click at [272, 236] on p "-" at bounding box center [510, 262] width 680 height 84
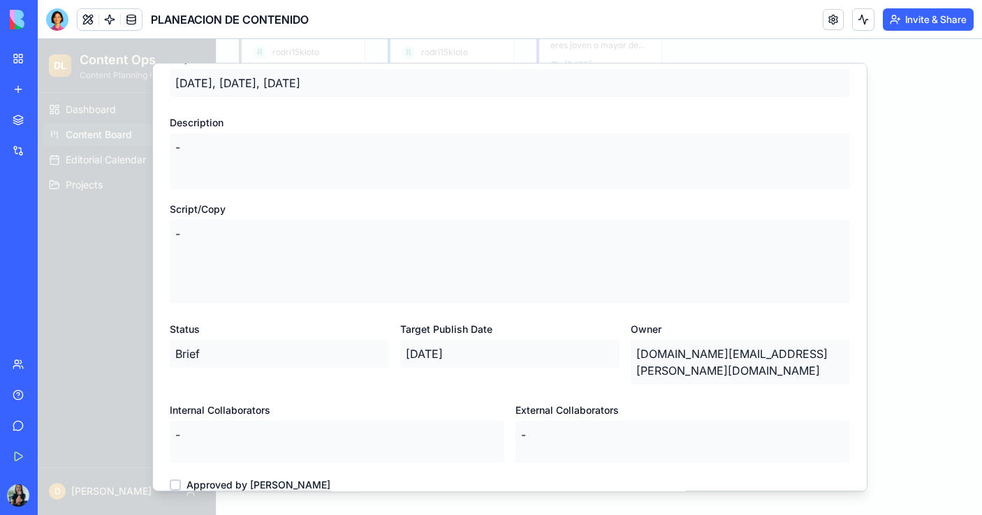
click at [272, 236] on p "-" at bounding box center [510, 262] width 680 height 84
click at [298, 235] on p "-" at bounding box center [510, 262] width 680 height 84
click at [267, 247] on p "-" at bounding box center [510, 262] width 680 height 84
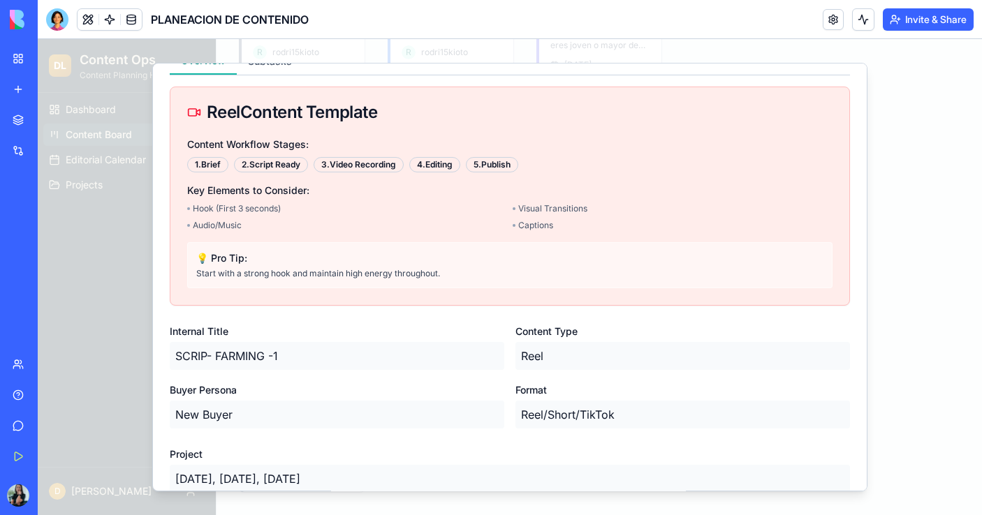
scroll to position [0, 0]
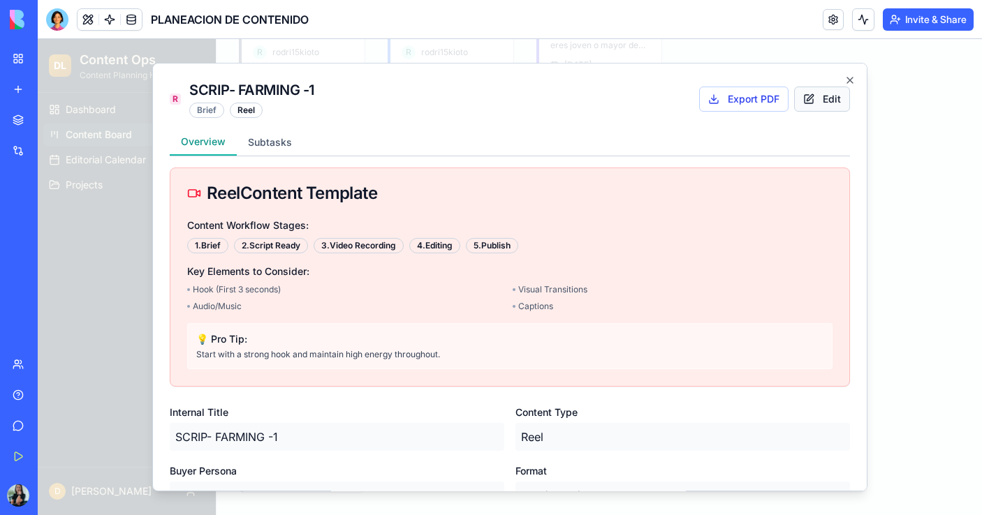
click at [828, 102] on button "Edit" at bounding box center [822, 99] width 56 height 25
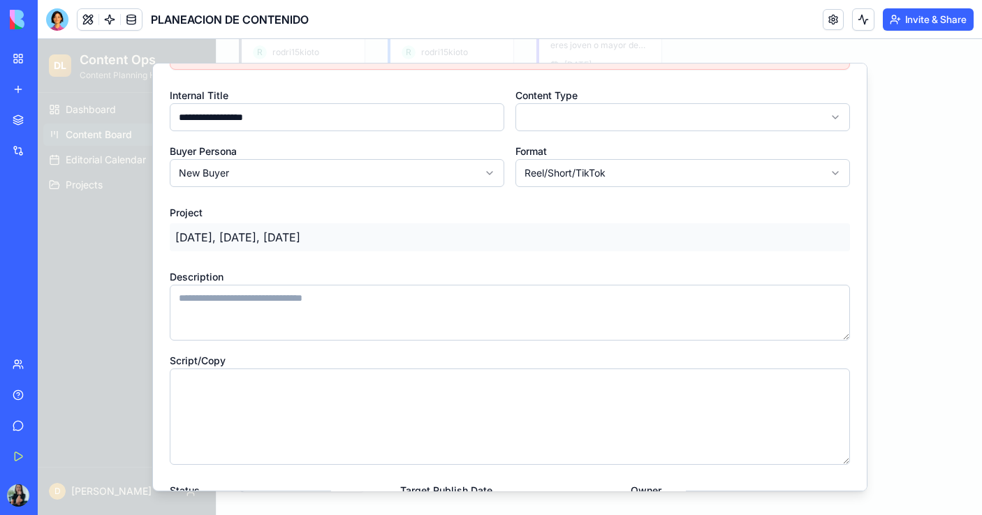
scroll to position [471, 0]
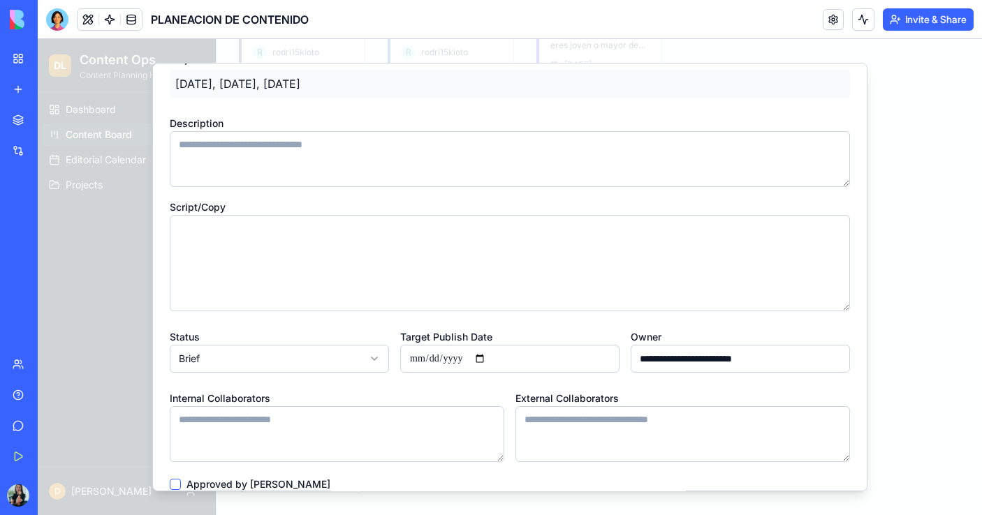
click at [307, 256] on textarea "Script/Copy" at bounding box center [510, 263] width 680 height 96
paste textarea "**********"
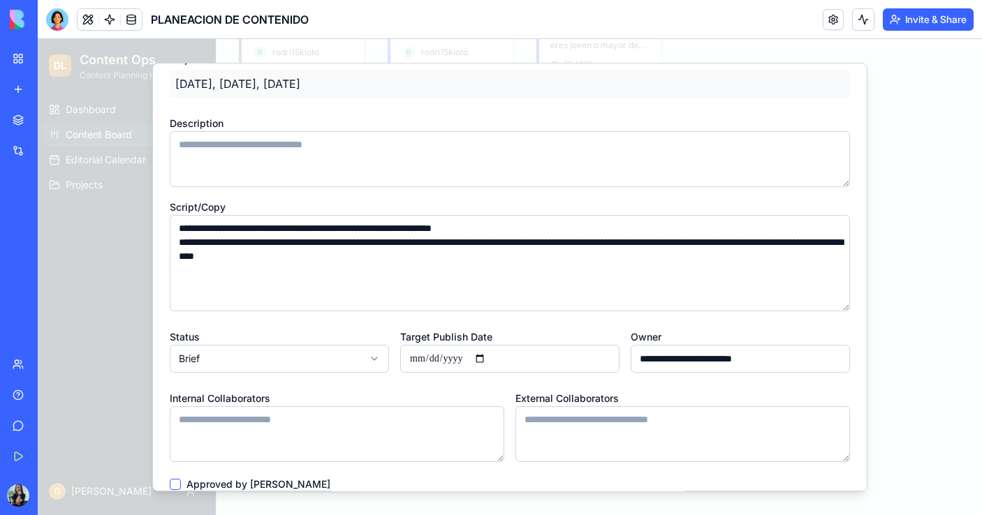
click at [355, 240] on textarea "**********" at bounding box center [510, 263] width 680 height 96
type textarea "**********"
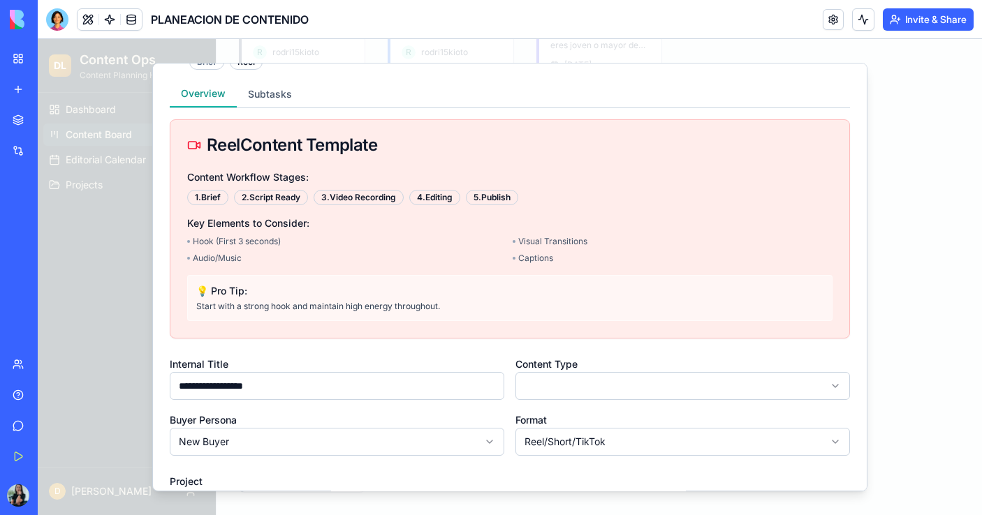
scroll to position [0, 0]
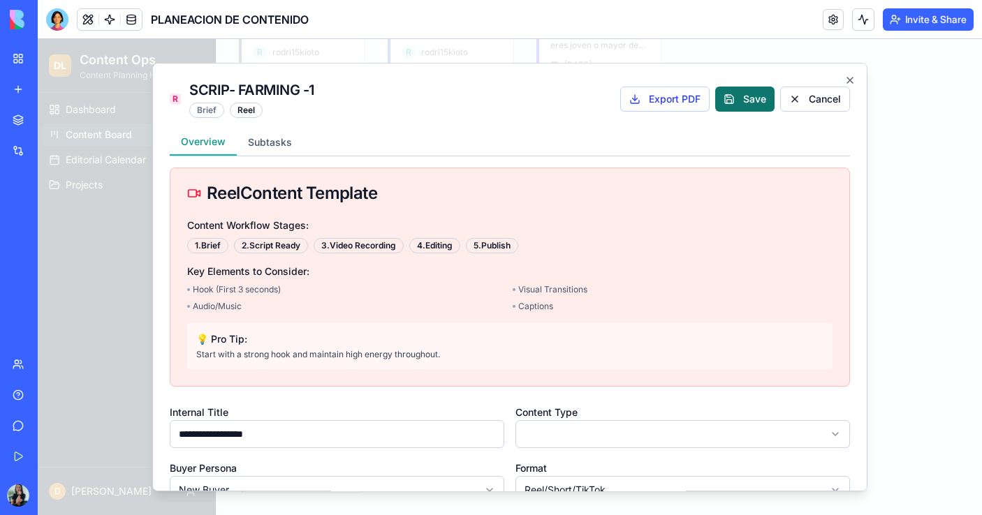
click at [750, 98] on button "Save" at bounding box center [744, 99] width 59 height 25
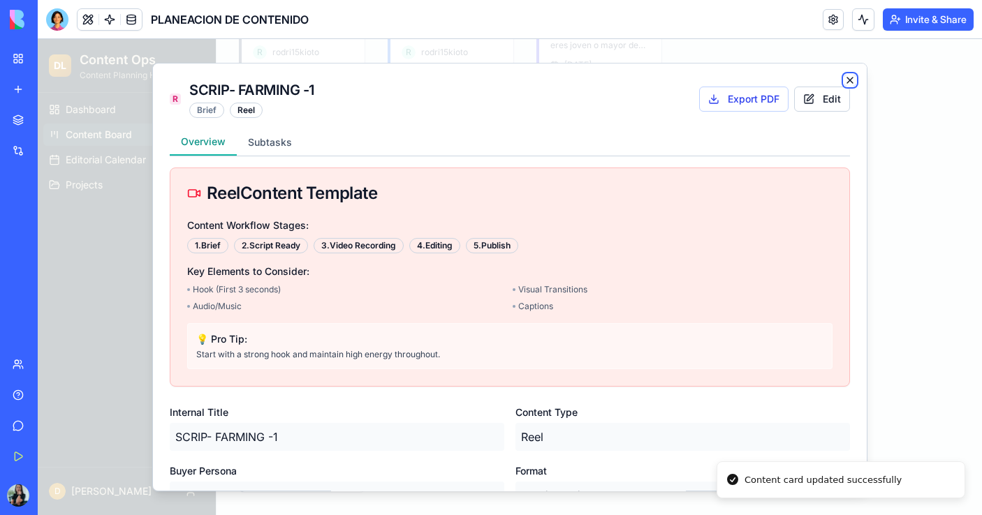
click at [850, 81] on icon "button" at bounding box center [849, 80] width 11 height 11
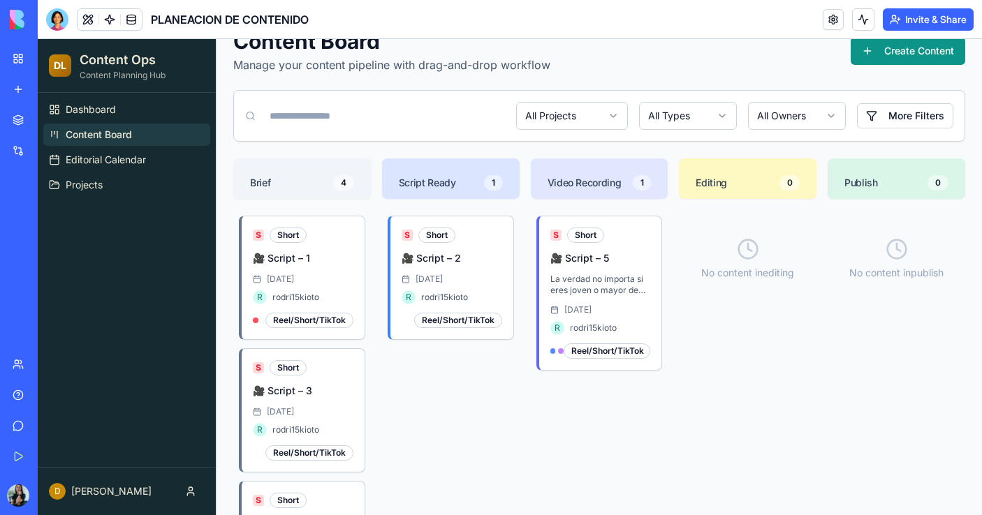
scroll to position [76, 0]
